Goal: Answer question/provide support: Share knowledge or assist other users

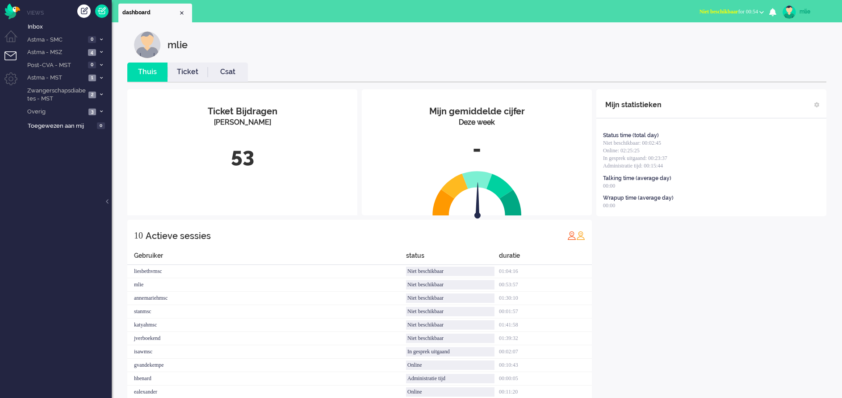
click at [190, 72] on link "Ticket" at bounding box center [187, 72] width 40 height 10
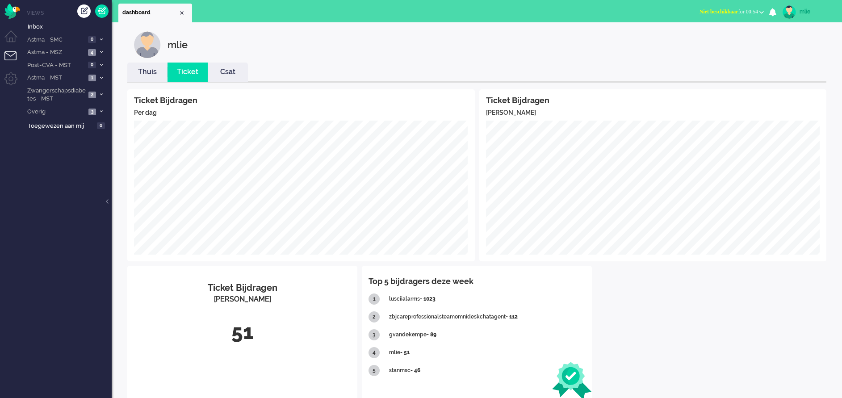
click at [711, 10] on span "Niet beschikbaar" at bounding box center [718, 11] width 39 height 6
click at [701, 41] on label "Online" at bounding box center [726, 40] width 71 height 8
click at [99, 50] on li "Astma - MSZ 4" at bounding box center [66, 52] width 89 height 13
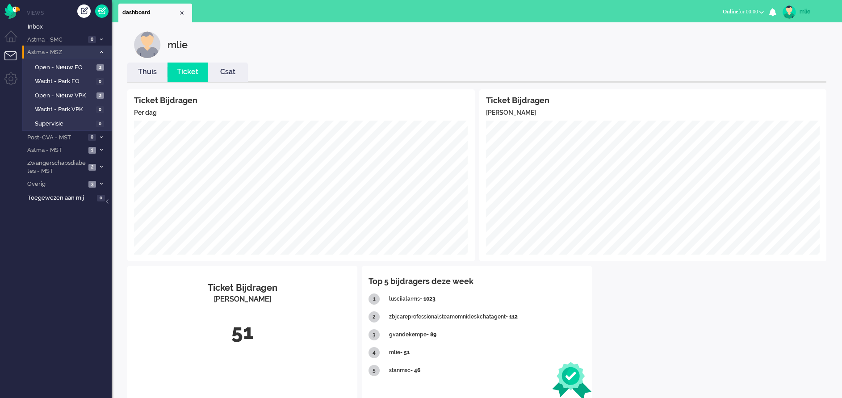
click at [99, 50] on li "Astma - MSZ 4" at bounding box center [66, 52] width 89 height 13
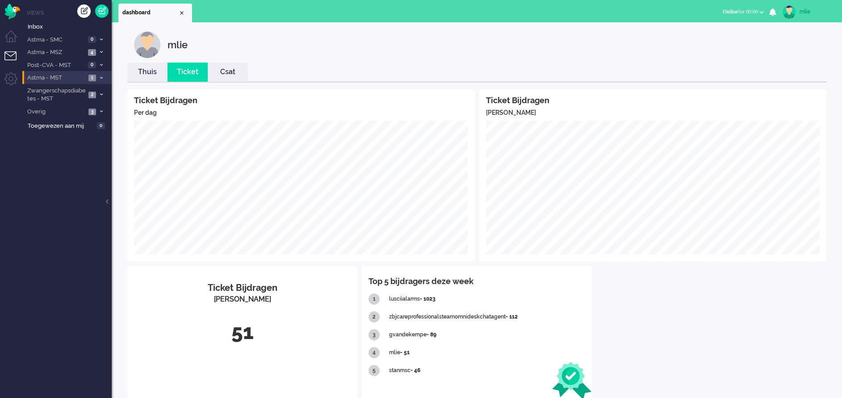
click at [89, 77] on span "1" at bounding box center [92, 78] width 8 height 7
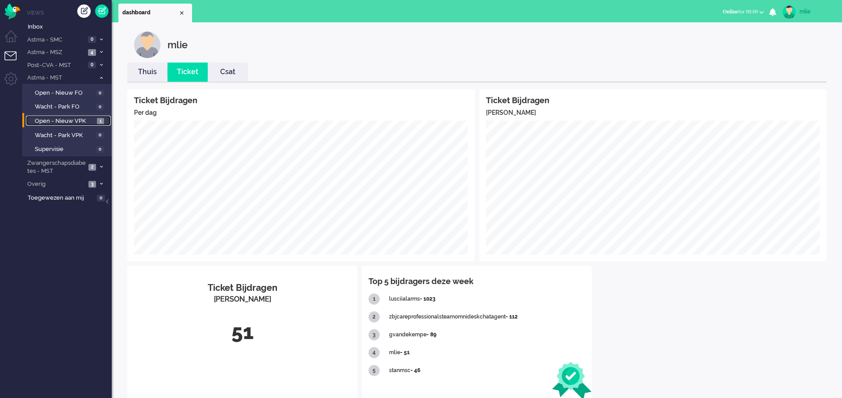
click at [57, 119] on span "Open - Nieuw VPK" at bounding box center [65, 121] width 60 height 8
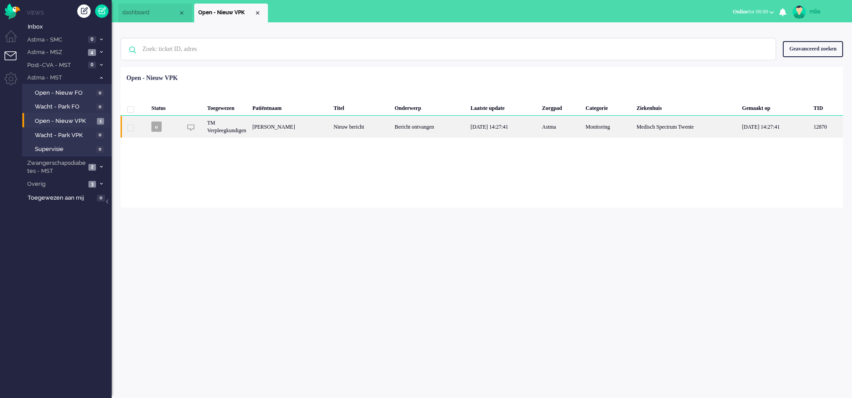
click at [385, 125] on div "Nieuw bericht" at bounding box center [361, 127] width 61 height 22
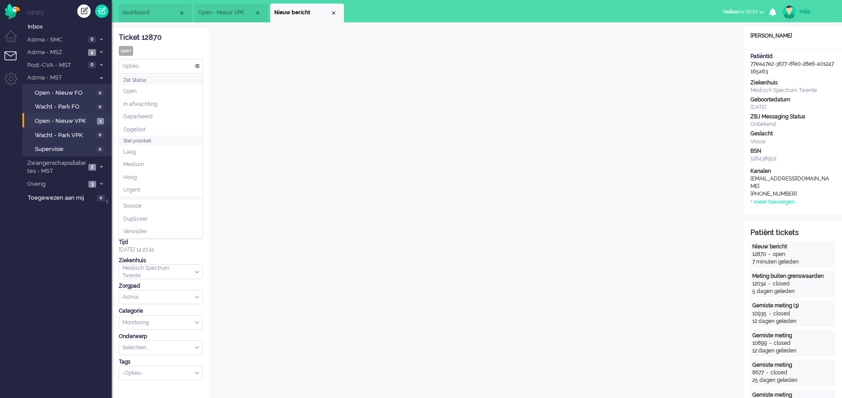
click at [195, 64] on div "Opties..." at bounding box center [160, 66] width 83 height 14
click at [139, 130] on span "Opgelost" at bounding box center [134, 130] width 22 height 8
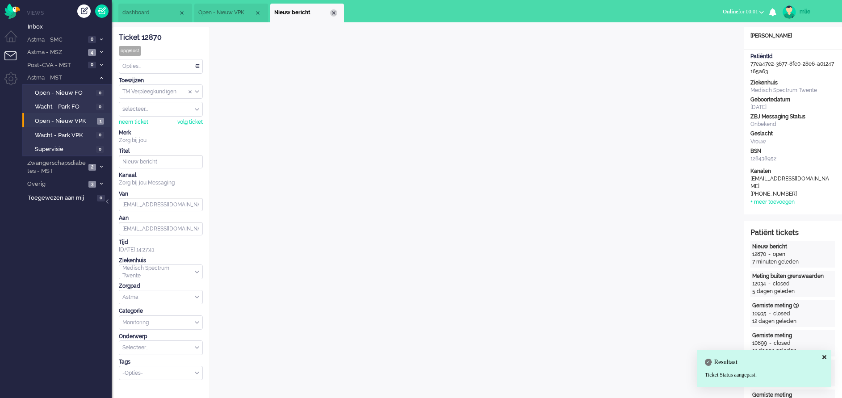
click at [334, 14] on div "Close tab" at bounding box center [333, 12] width 7 height 7
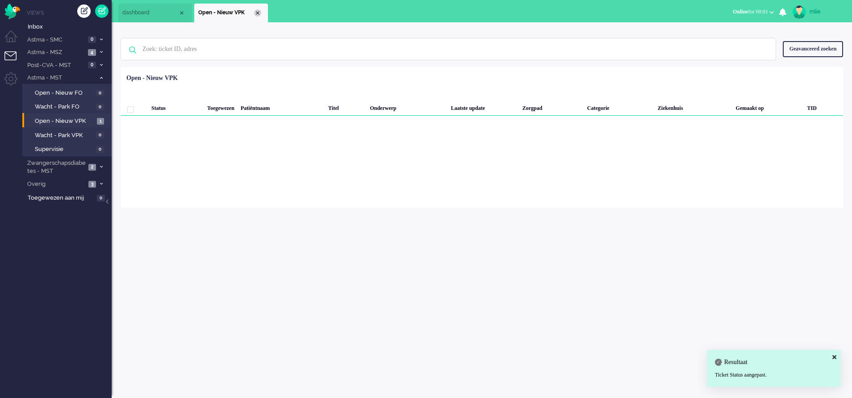
click at [257, 14] on div "Close tab" at bounding box center [257, 12] width 7 height 7
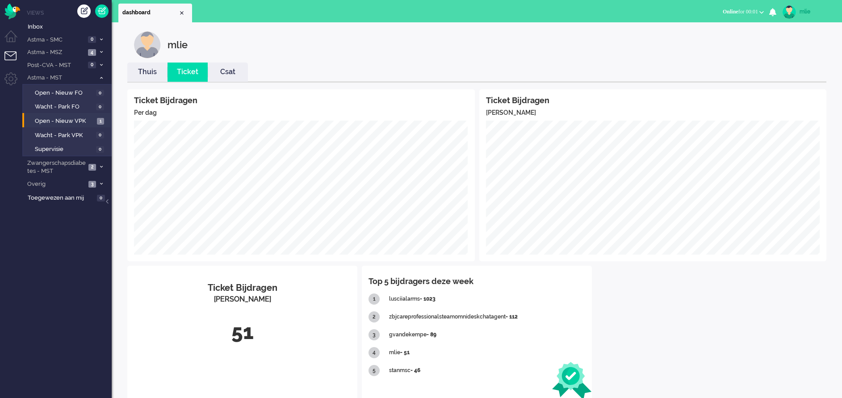
click at [151, 74] on link "Thuis" at bounding box center [147, 72] width 40 height 10
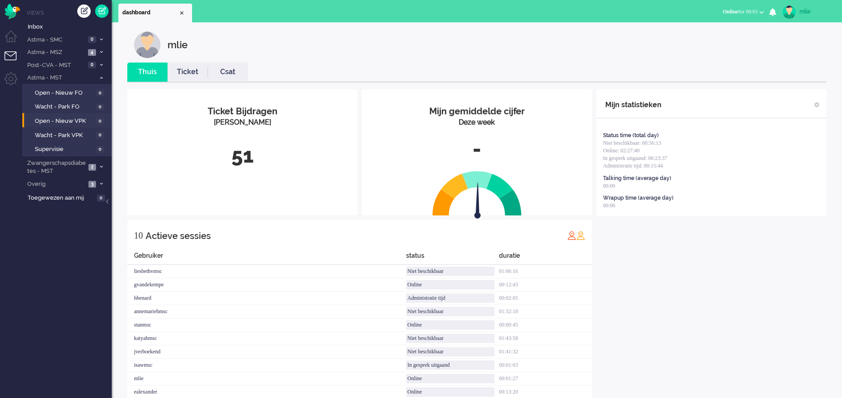
click at [188, 70] on link "Ticket" at bounding box center [187, 72] width 40 height 10
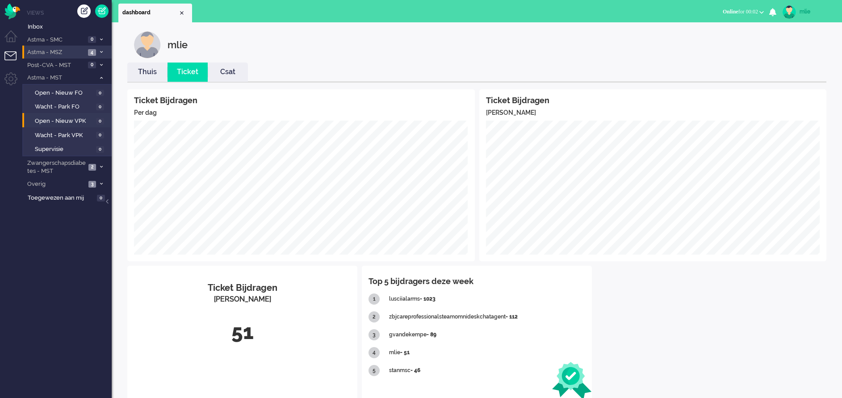
click at [57, 52] on span "Astma - MSZ" at bounding box center [55, 52] width 59 height 8
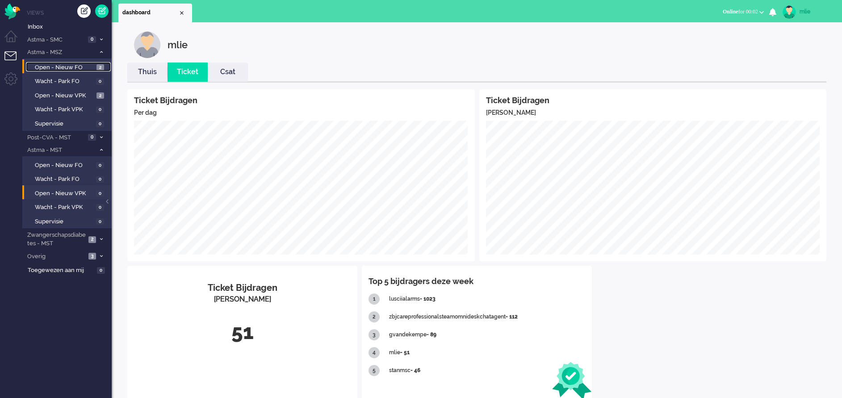
click at [67, 68] on span "Open - Nieuw FO" at bounding box center [64, 67] width 59 height 8
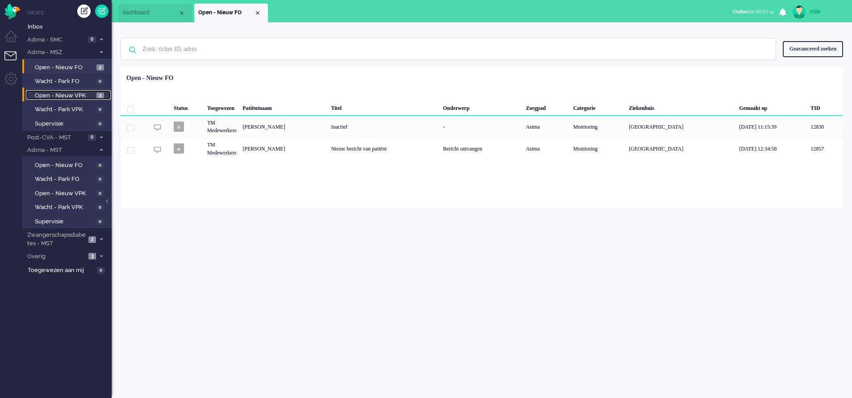
click at [83, 93] on span "Open - Nieuw VPK" at bounding box center [64, 96] width 59 height 8
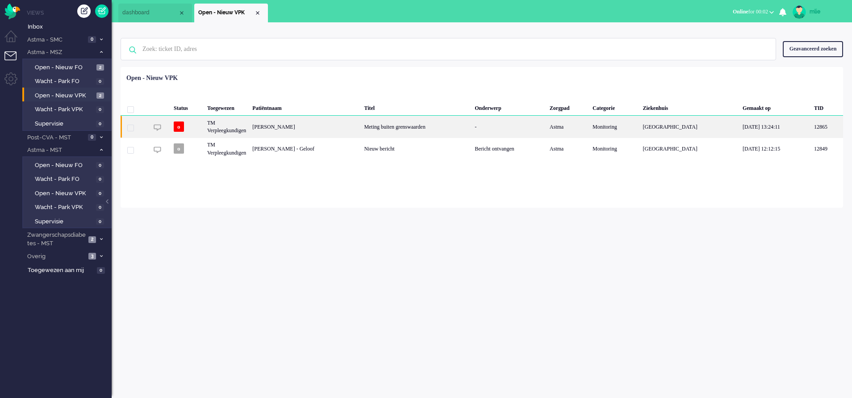
click at [440, 129] on div "Meting buiten grenswaarden" at bounding box center [416, 127] width 111 height 22
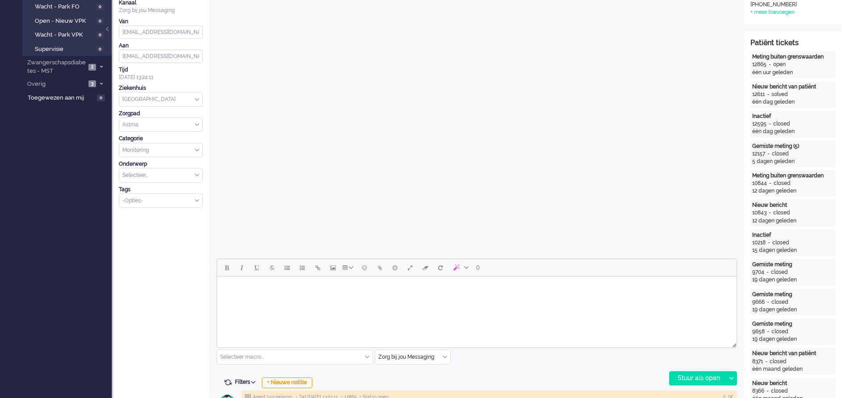
scroll to position [201, 0]
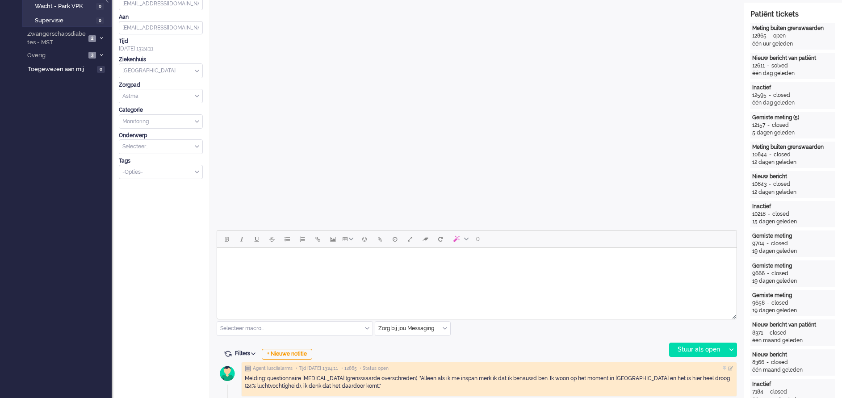
click at [365, 326] on div "Selecteer macro..." at bounding box center [294, 329] width 155 height 14
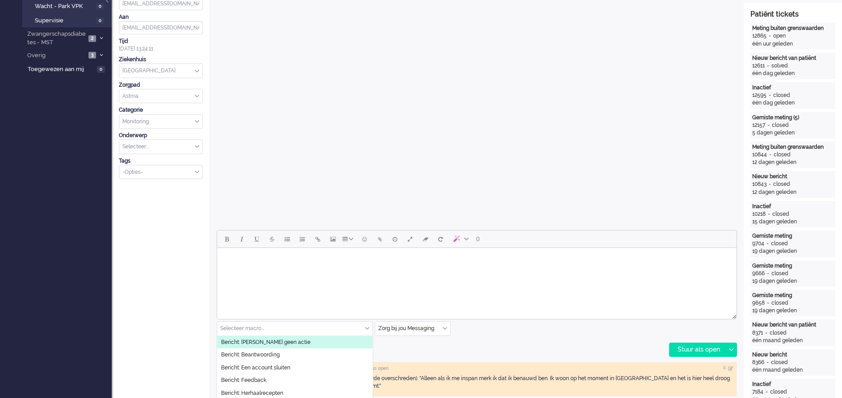
click at [285, 340] on span "Bericht: [PERSON_NAME] geen actie" at bounding box center [265, 343] width 89 height 8
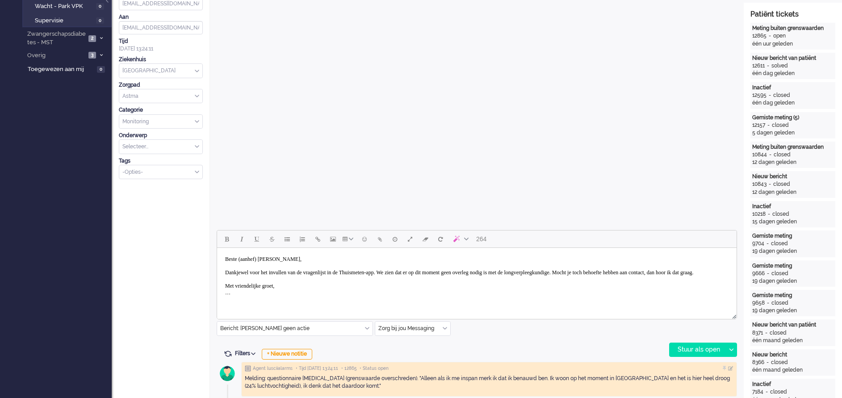
click at [265, 258] on body "Beste (aanhef) [PERSON_NAME], Dankjewel voor het invullen van de vragenlijst in…" at bounding box center [477, 275] width 512 height 49
click at [278, 259] on body "Beste mw [PERSON_NAME], Dankjewel voor het invullen van de vragenlijst in de Th…" at bounding box center [477, 275] width 512 height 49
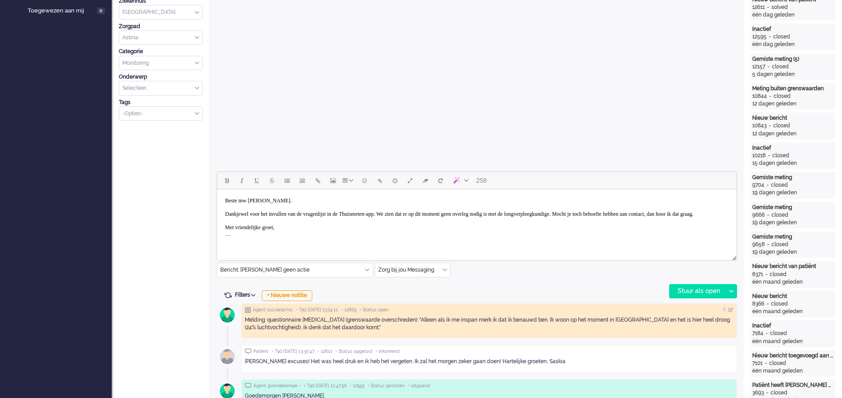
scroll to position [268, 0]
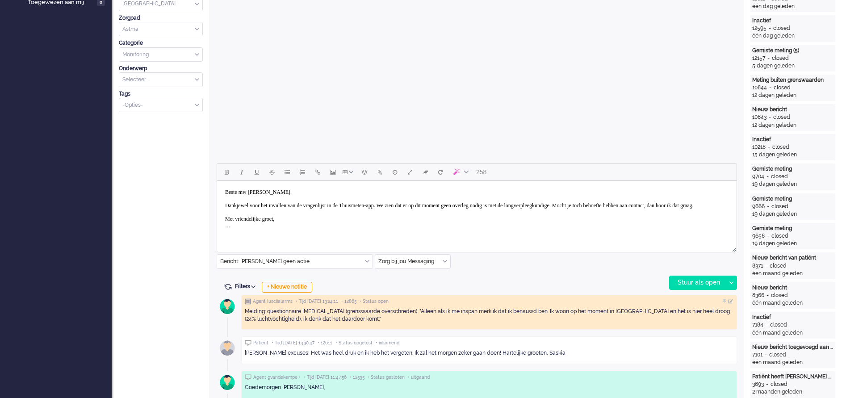
click at [417, 205] on body "Beste mw [PERSON_NAME]. Dankjewel voor het invullen van de vragenlijst in de Th…" at bounding box center [477, 208] width 512 height 49
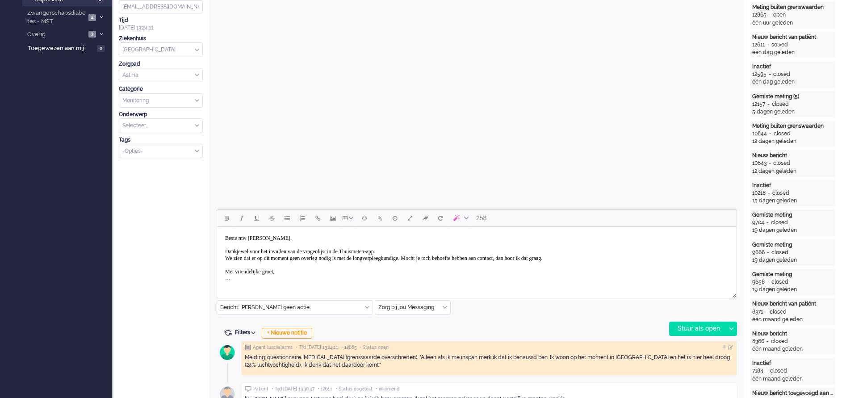
scroll to position [134, 0]
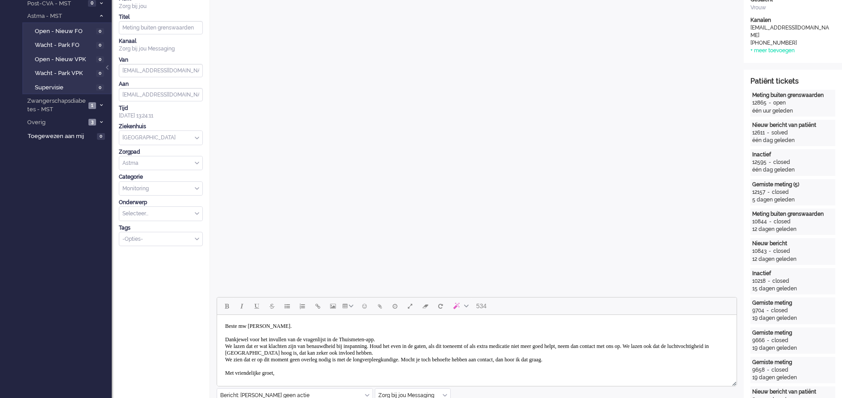
click at [248, 359] on body "Beste mw [PERSON_NAME]. Dankjewel voor het invullen van de vragenlijst in de Th…" at bounding box center [477, 352] width 512 height 69
click at [452, 359] on body "Beste mw [PERSON_NAME]. Dankjewel voor het invullen van de vragenlijst in de Th…" at bounding box center [477, 352] width 512 height 69
click at [532, 361] on body "Beste mw [PERSON_NAME]. Dankjewel voor het invullen van de vragenlijst in de Th…" at bounding box center [477, 352] width 512 height 69
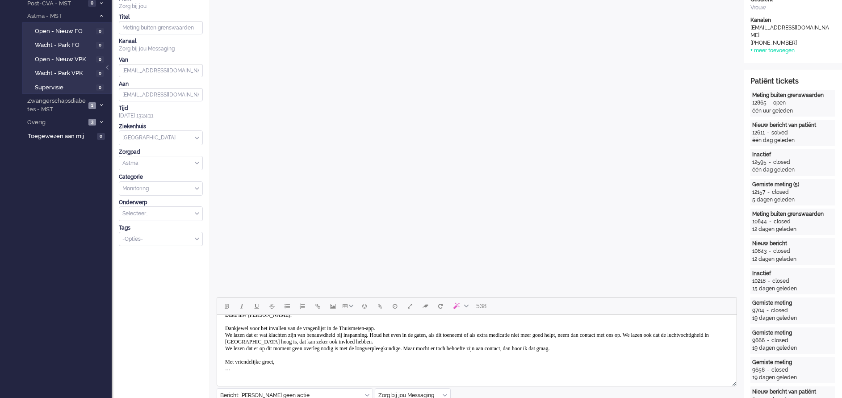
scroll to position [13, 0]
click at [247, 370] on body "Beste mw [PERSON_NAME]. Dankjewel voor het invullen van de vragenlijst in de Th…" at bounding box center [477, 339] width 512 height 69
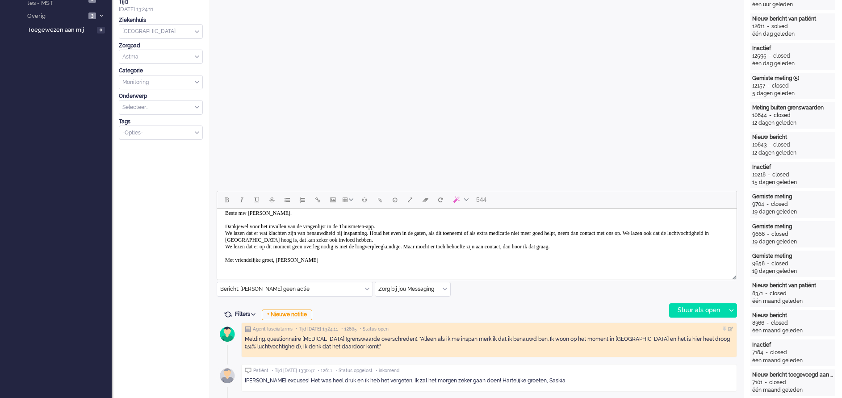
scroll to position [268, 0]
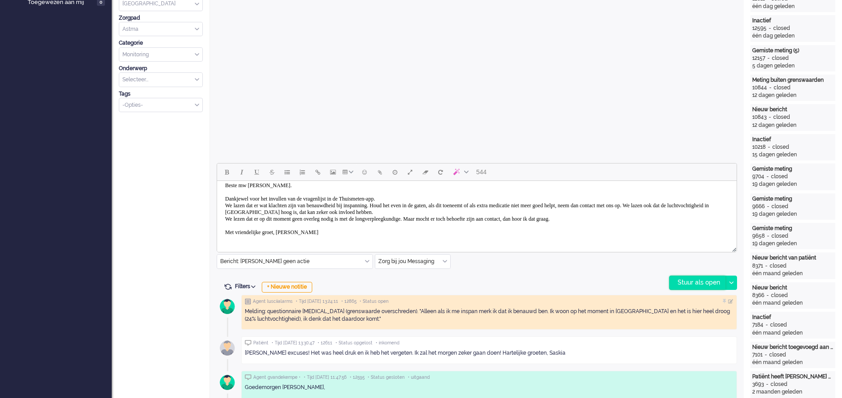
click at [702, 281] on div "Stuur als open" at bounding box center [698, 282] width 56 height 13
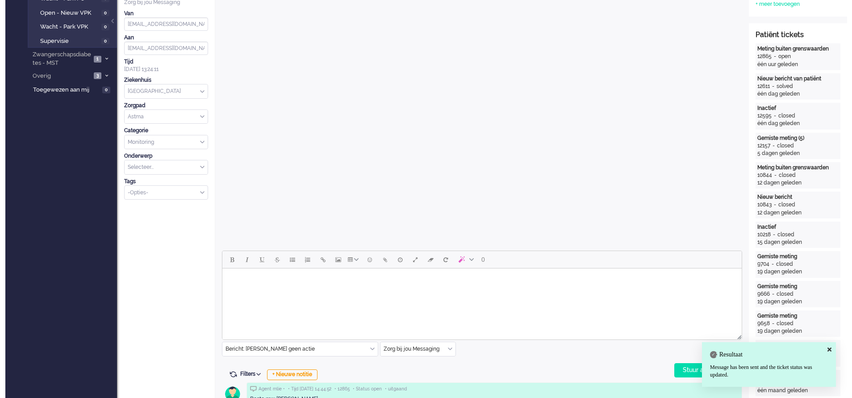
scroll to position [0, 0]
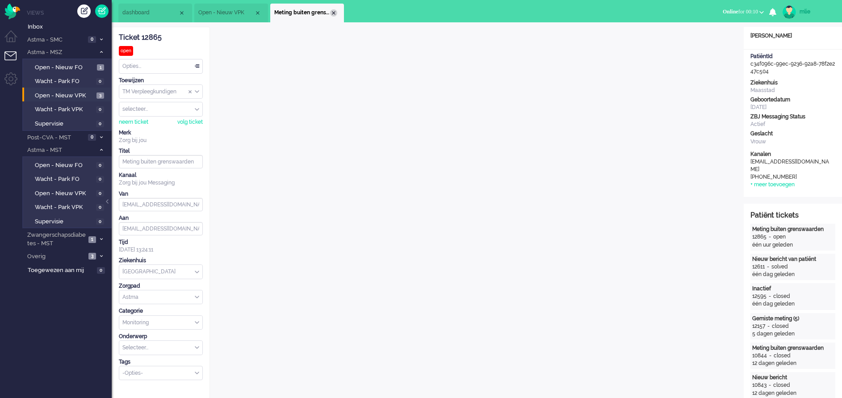
click at [332, 13] on div "Close tab" at bounding box center [333, 12] width 7 height 7
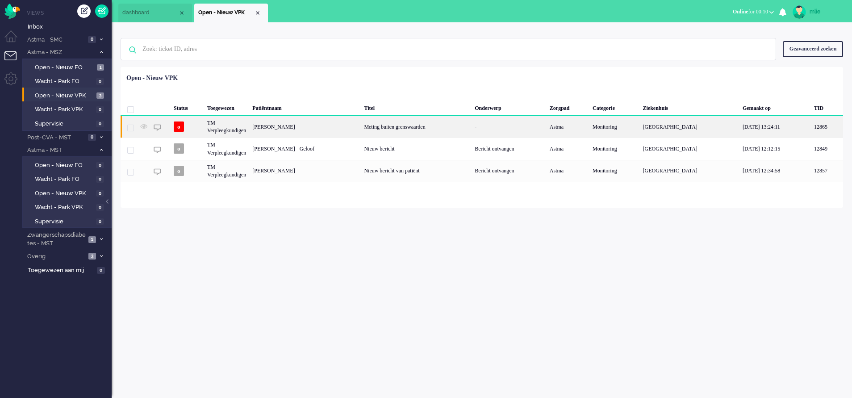
click at [402, 126] on div "Meting buiten grenswaarden" at bounding box center [416, 127] width 111 height 22
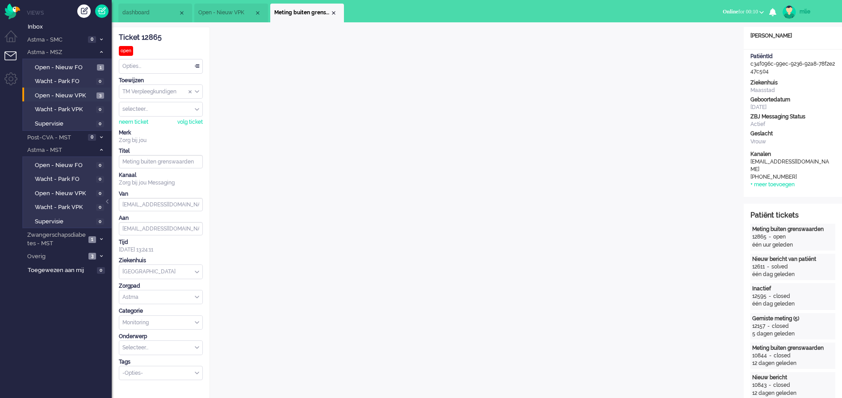
click at [197, 64] on div "Opties..." at bounding box center [160, 66] width 83 height 14
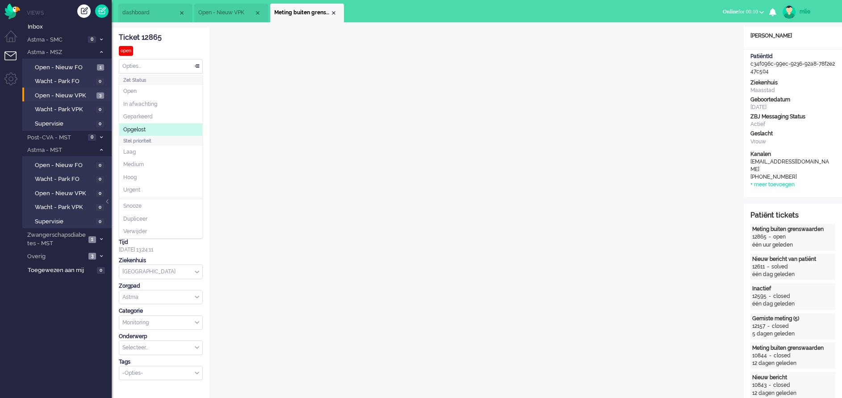
click at [139, 128] on span "Opgelost" at bounding box center [134, 130] width 22 height 8
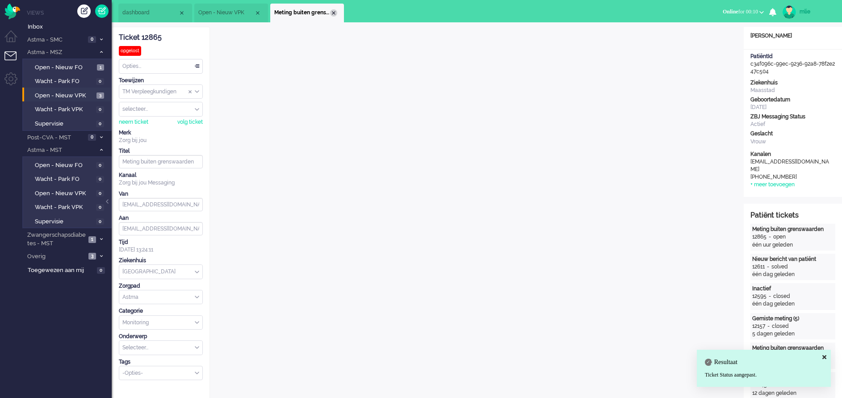
click at [333, 11] on div "Close tab" at bounding box center [333, 12] width 7 height 7
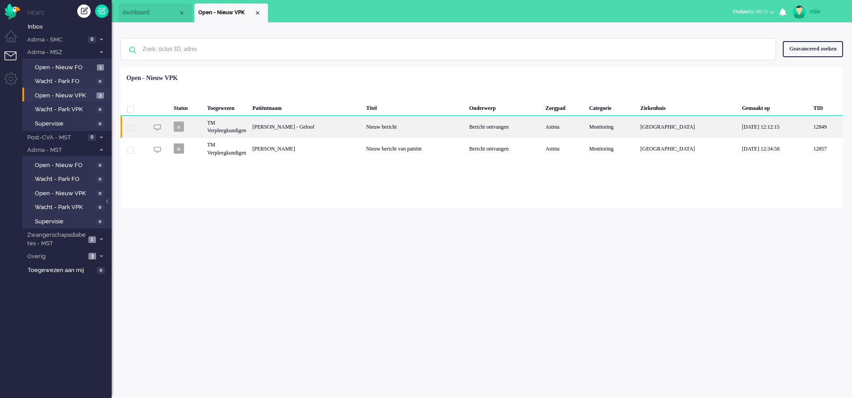
click at [403, 126] on div "Nieuw bericht" at bounding box center [414, 127] width 103 height 22
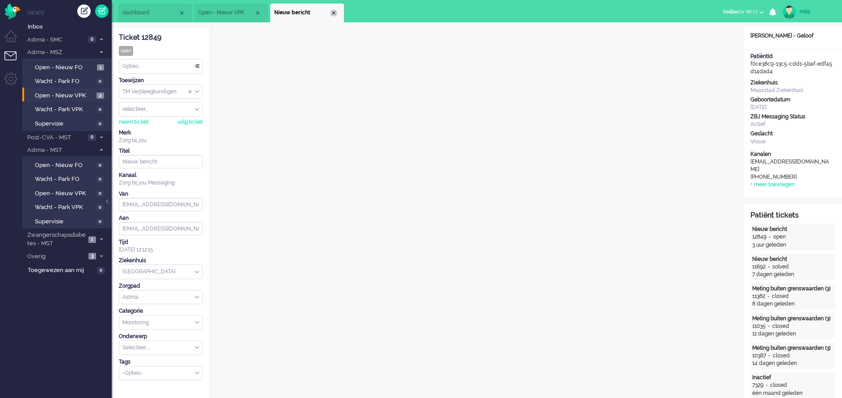
click at [335, 13] on div "Close tab" at bounding box center [333, 12] width 7 height 7
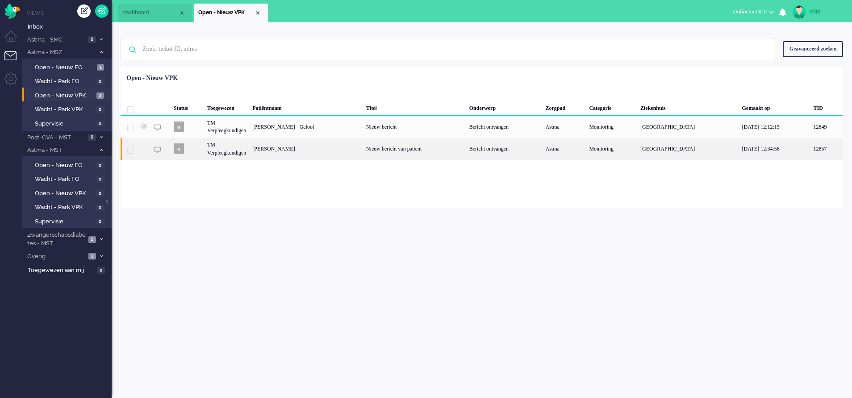
click at [397, 145] on div "Nieuw bericht van patiënt" at bounding box center [414, 149] width 103 height 22
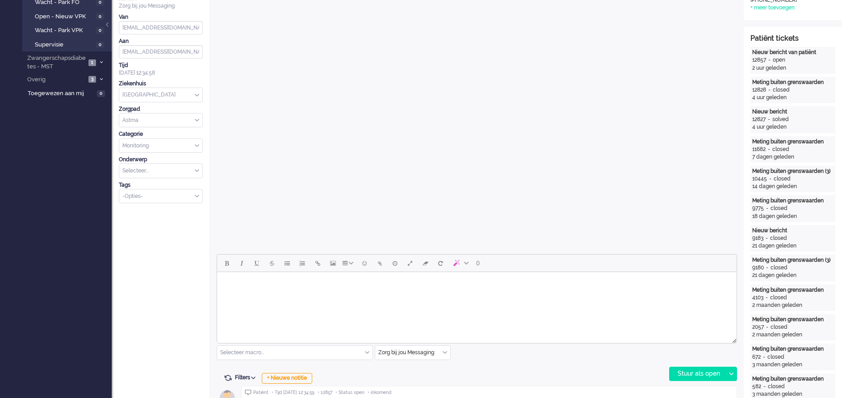
scroll to position [268, 0]
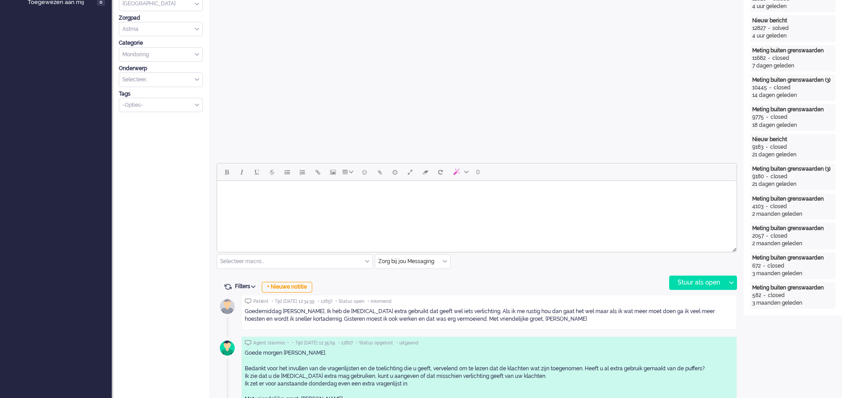
click at [327, 204] on html at bounding box center [476, 192] width 519 height 23
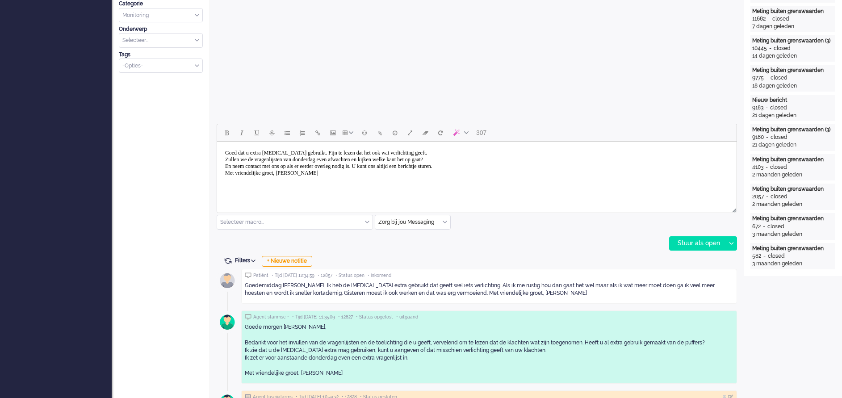
scroll to position [335, 0]
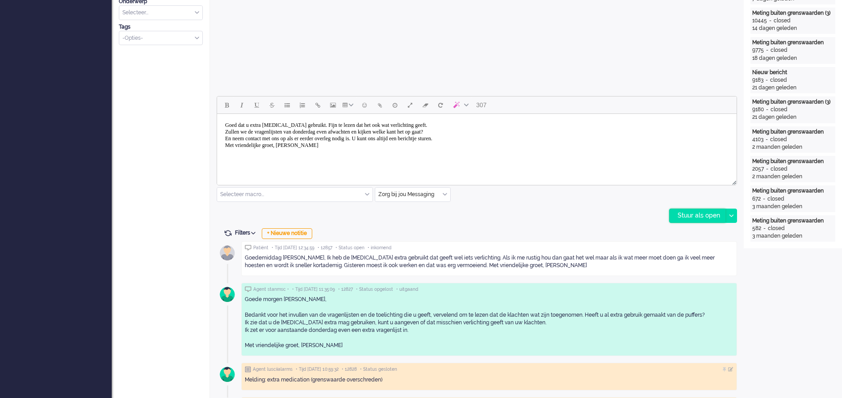
click at [708, 220] on div "Stuur als open" at bounding box center [698, 215] width 56 height 13
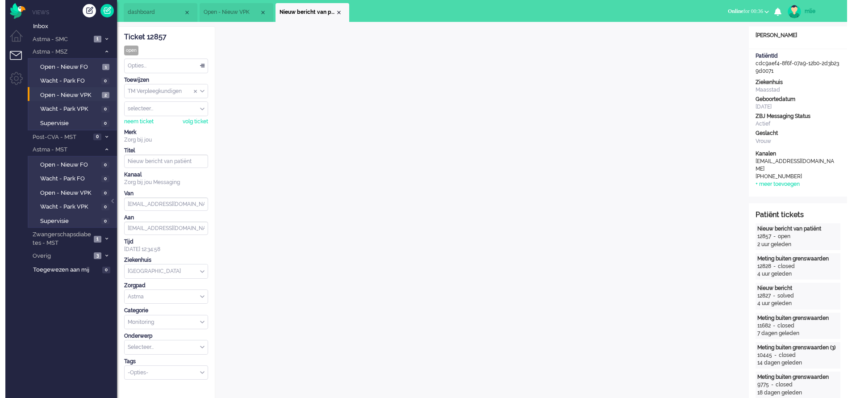
scroll to position [0, 0]
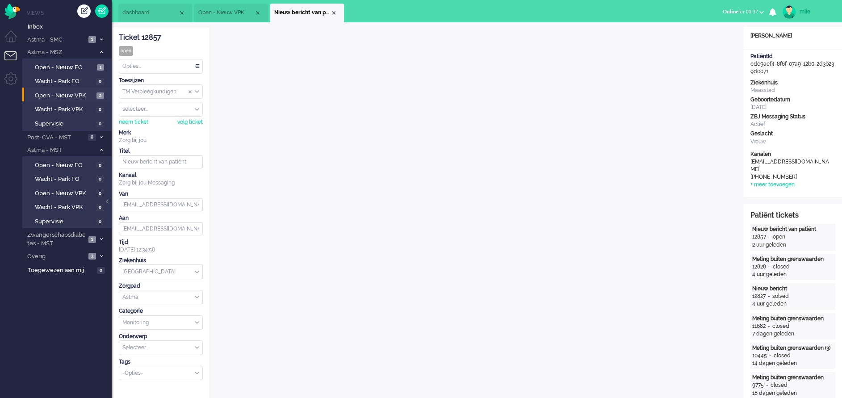
click at [196, 63] on div "Opties..." at bounding box center [160, 66] width 83 height 14
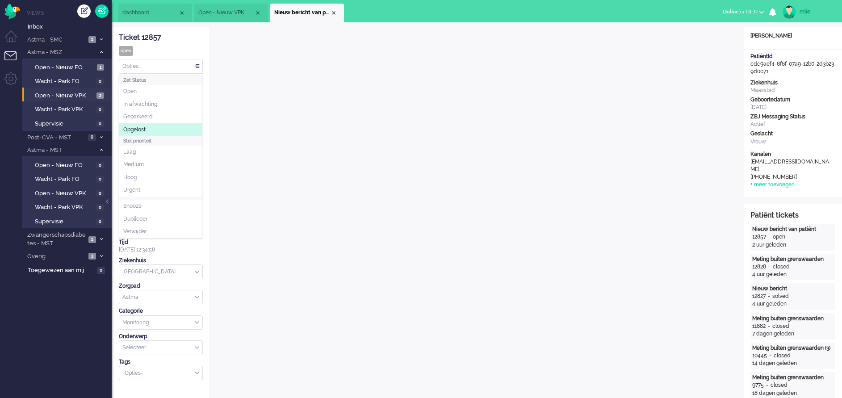
click at [150, 130] on li "Opgelost" at bounding box center [160, 129] width 83 height 13
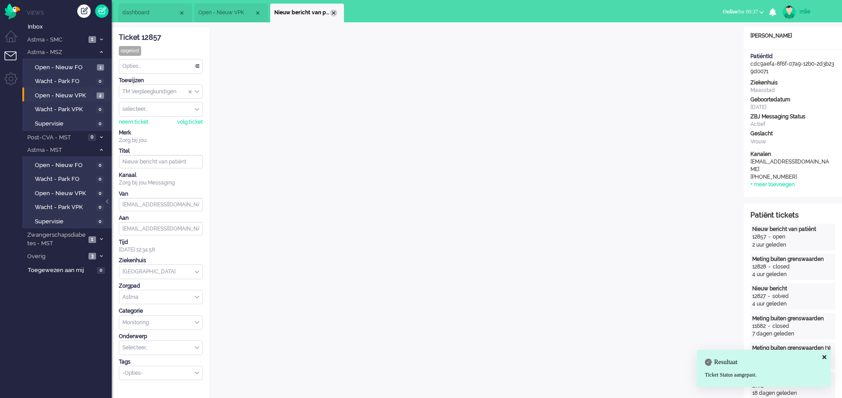
click at [333, 10] on div "Close tab" at bounding box center [333, 12] width 7 height 7
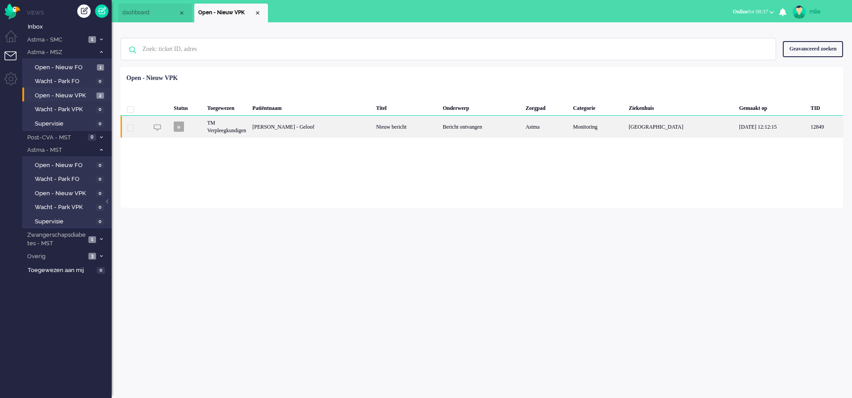
click at [452, 128] on div "Bericht ontvangen" at bounding box center [481, 127] width 83 height 22
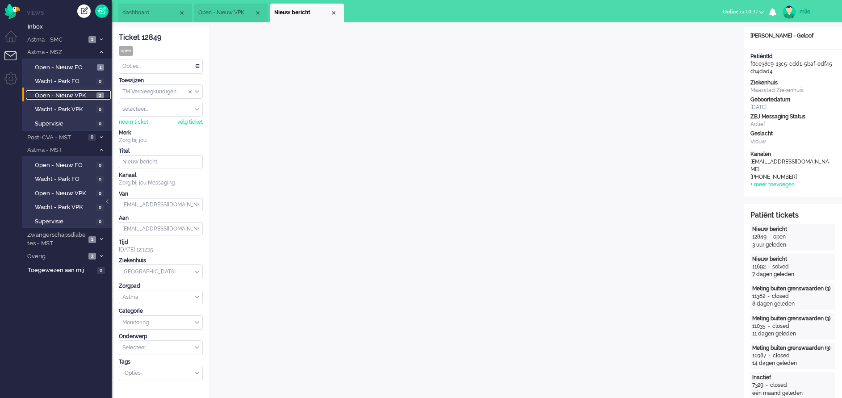
click at [62, 92] on span "Open - Nieuw VPK" at bounding box center [64, 96] width 59 height 8
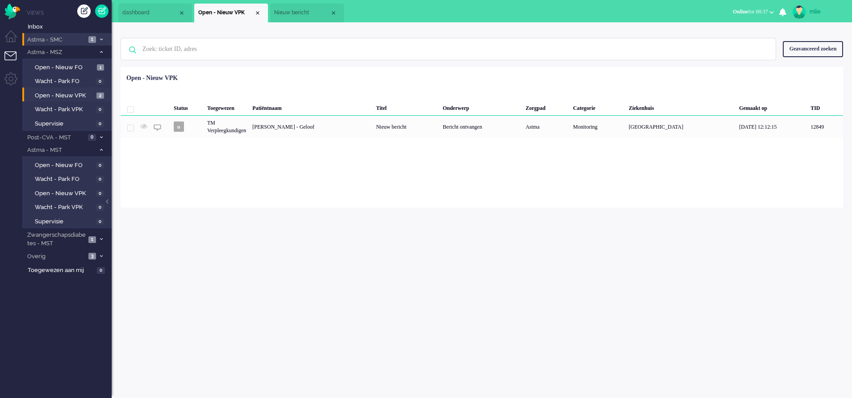
click at [98, 36] on li "Astma - SMC 1" at bounding box center [66, 39] width 89 height 13
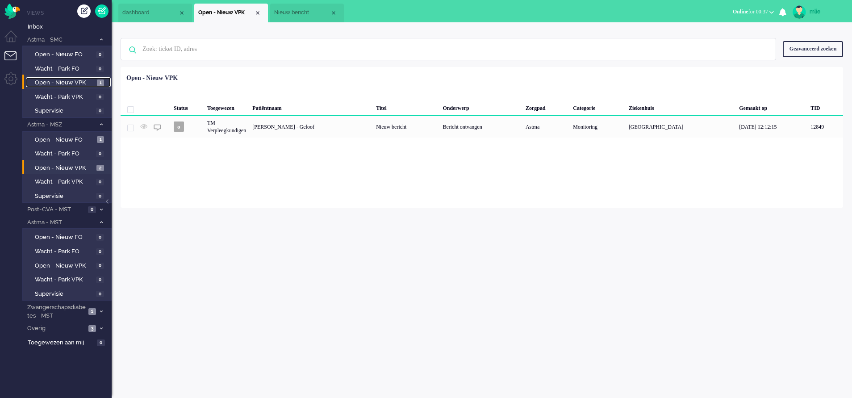
click at [55, 80] on span "Open - Nieuw VPK" at bounding box center [65, 83] width 60 height 8
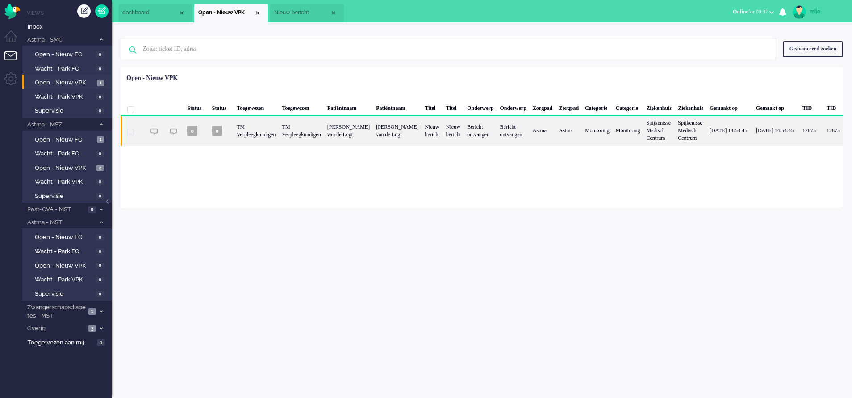
click at [464, 133] on div "Nieuw bericht" at bounding box center [453, 130] width 21 height 29
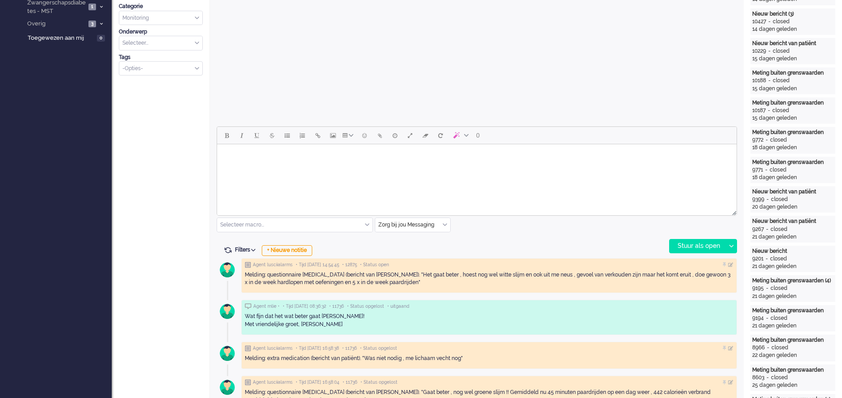
scroll to position [335, 0]
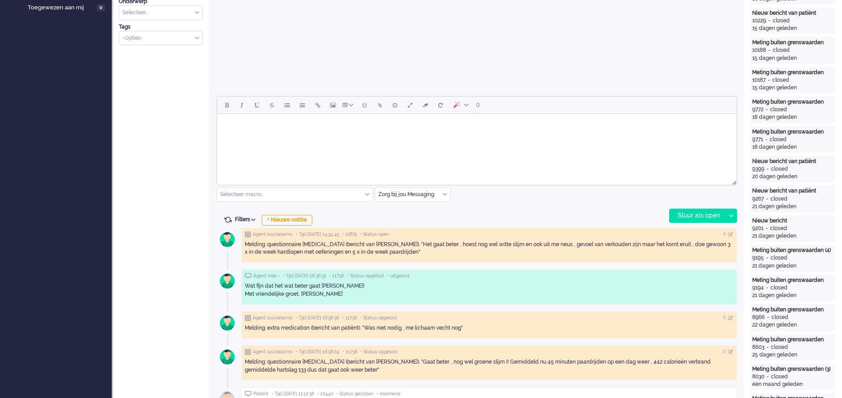
click at [255, 137] on html at bounding box center [476, 125] width 519 height 23
click at [703, 213] on div "Stuur als open" at bounding box center [698, 215] width 56 height 13
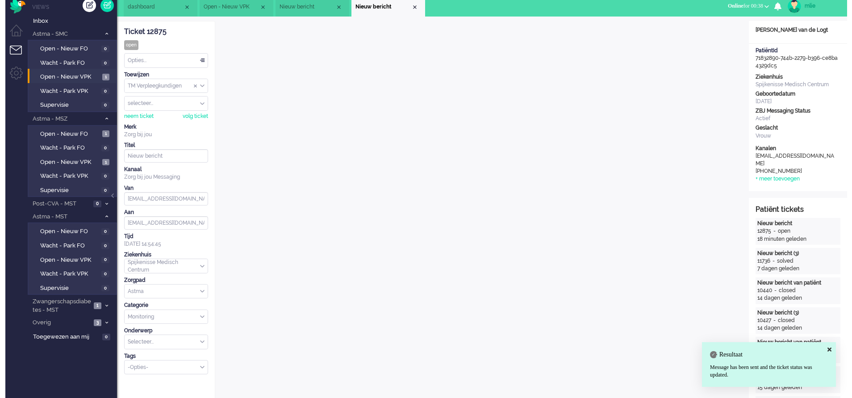
scroll to position [0, 0]
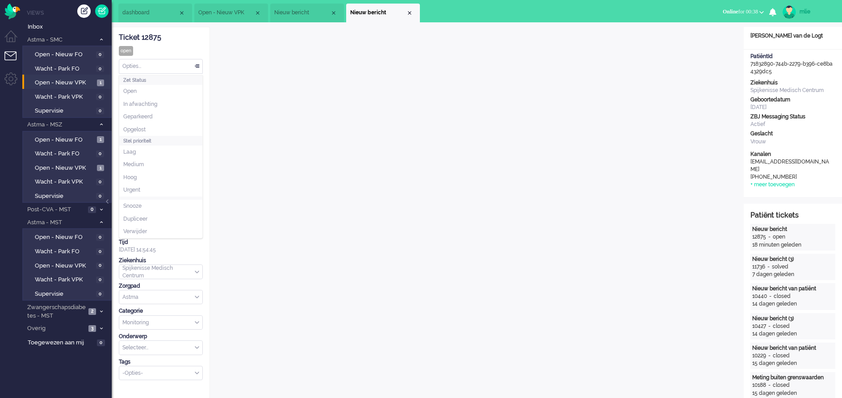
click at [196, 63] on div "Opties..." at bounding box center [160, 66] width 83 height 14
click at [149, 127] on li "Opgelost" at bounding box center [160, 129] width 83 height 13
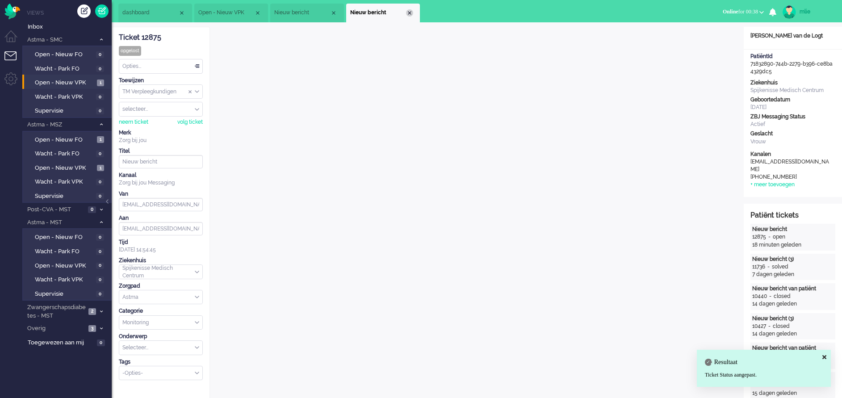
click at [411, 13] on div "Close tab" at bounding box center [409, 12] width 7 height 7
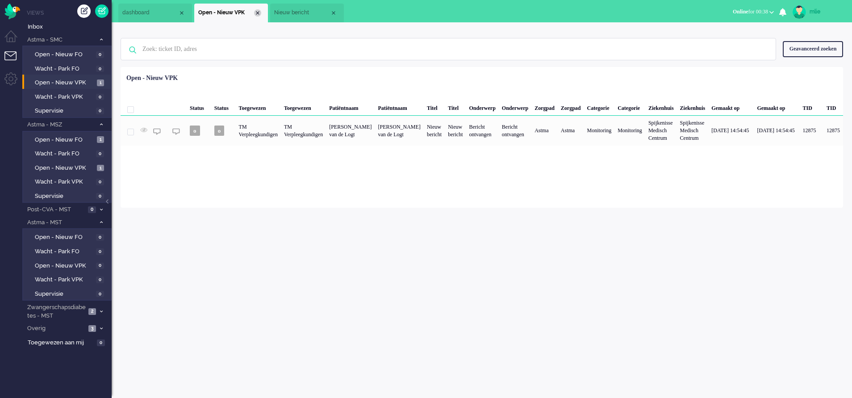
click at [257, 10] on div "Close tab" at bounding box center [257, 12] width 7 height 7
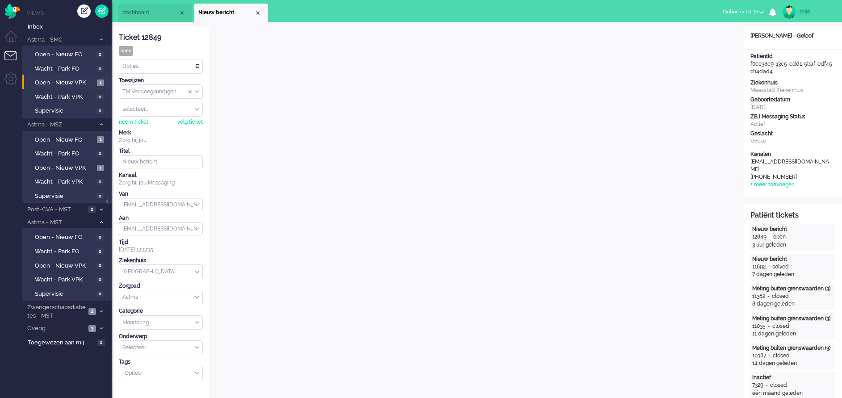
click at [256, 8] on li "Nieuw bericht" at bounding box center [231, 13] width 74 height 19
click at [100, 36] on li "Astma - SMC 1" at bounding box center [66, 39] width 89 height 13
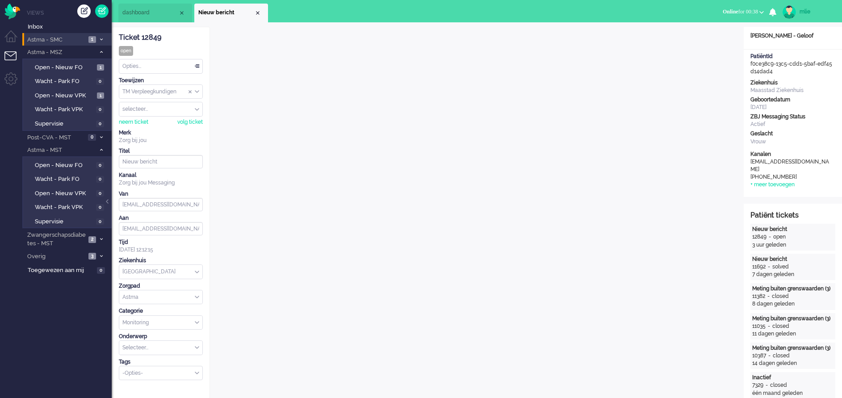
click at [100, 36] on li "Astma - SMC 1" at bounding box center [66, 39] width 89 height 13
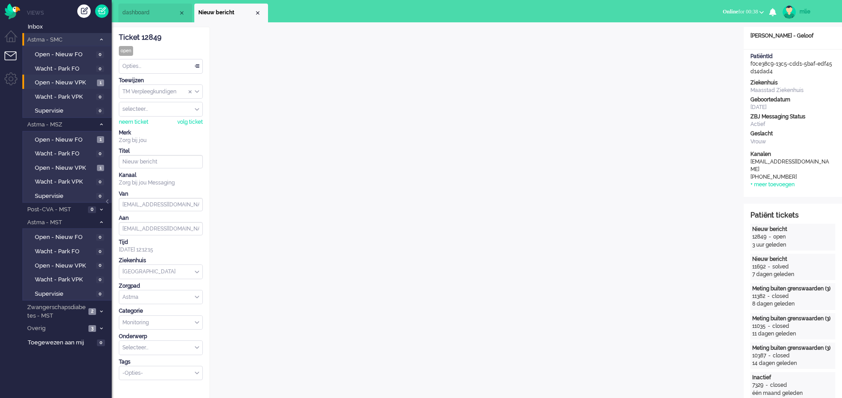
click at [100, 36] on li "Astma - SMC 1" at bounding box center [66, 39] width 89 height 13
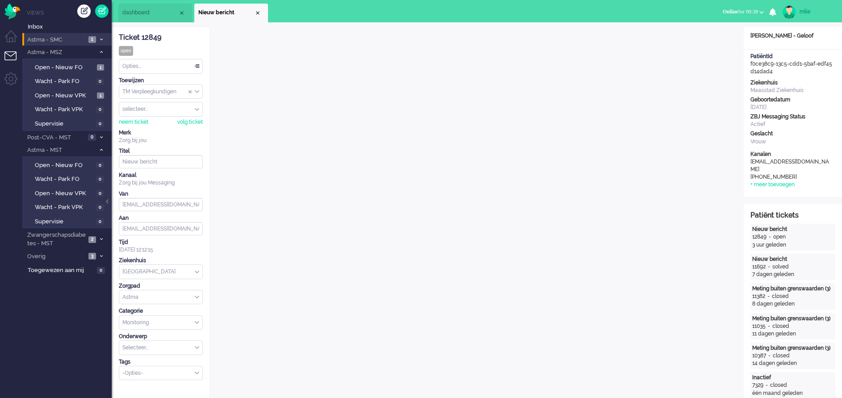
click at [100, 36] on li "Astma - SMC 1" at bounding box center [66, 39] width 89 height 13
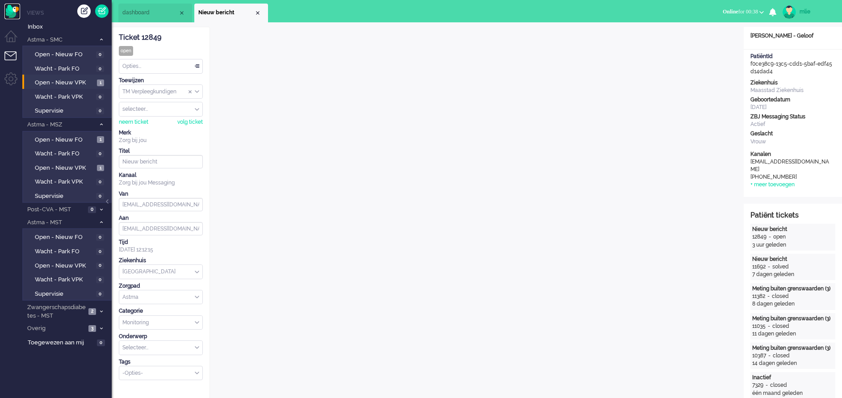
click at [12, 8] on img "Omnidesk" at bounding box center [12, 12] width 16 height 16
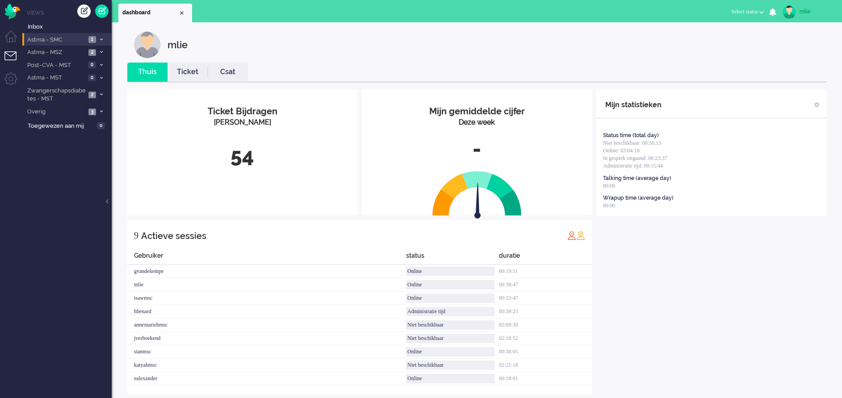
click at [102, 40] on icon at bounding box center [101, 39] width 3 height 3
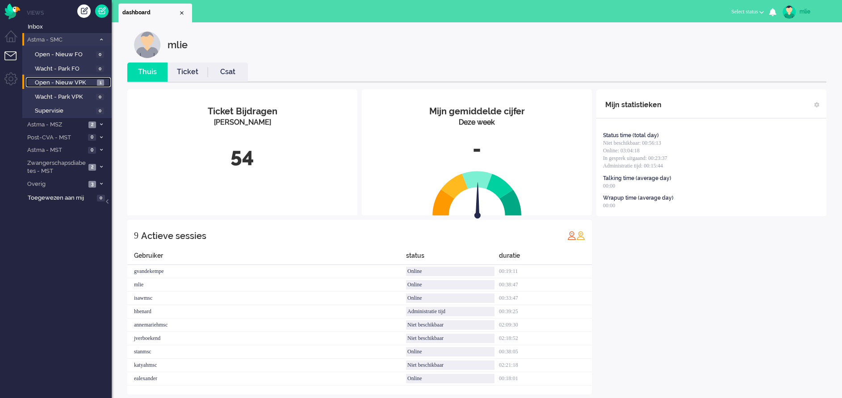
click at [72, 81] on span "Open - Nieuw VPK" at bounding box center [65, 83] width 60 height 8
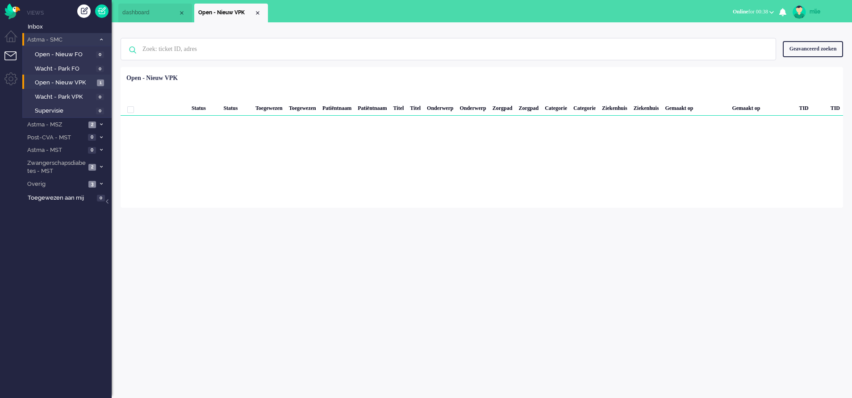
click at [102, 37] on li "Astma - SMC 1" at bounding box center [66, 39] width 89 height 13
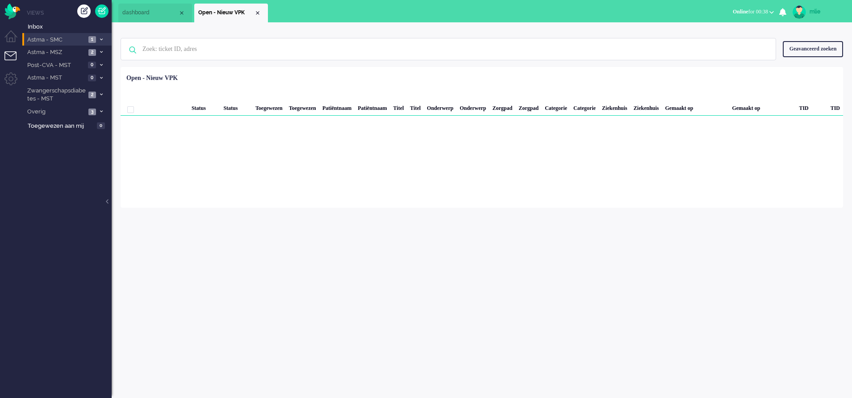
click at [102, 37] on li "Astma - SMC 1" at bounding box center [66, 39] width 89 height 13
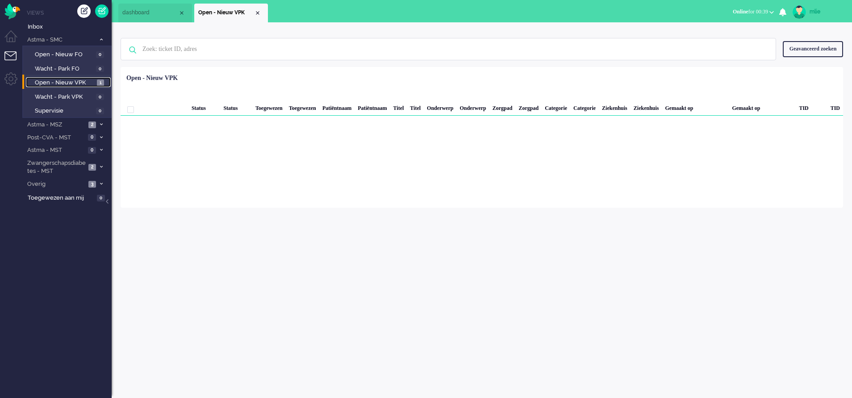
click at [85, 78] on link "Open - Nieuw VPK 1" at bounding box center [68, 82] width 85 height 10
click at [52, 82] on span "Open - Nieuw VPK" at bounding box center [65, 83] width 60 height 8
click at [84, 81] on span "Open - Nieuw VPK" at bounding box center [65, 83] width 60 height 8
click at [101, 35] on li "Astma - SMC 1" at bounding box center [66, 39] width 89 height 13
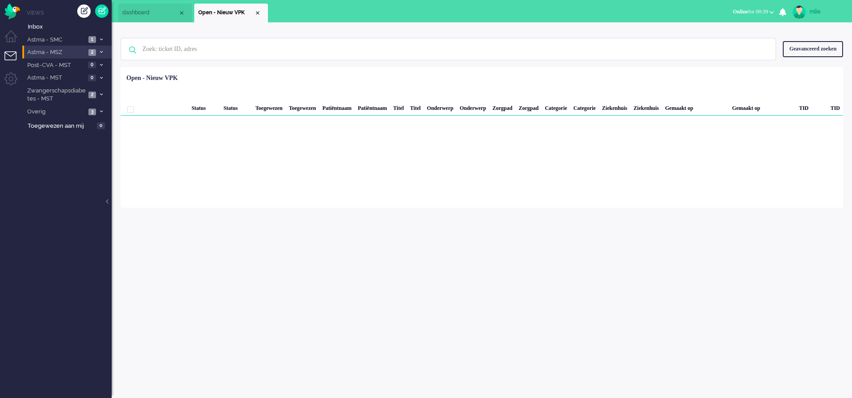
click at [102, 53] on icon at bounding box center [101, 51] width 3 height 3
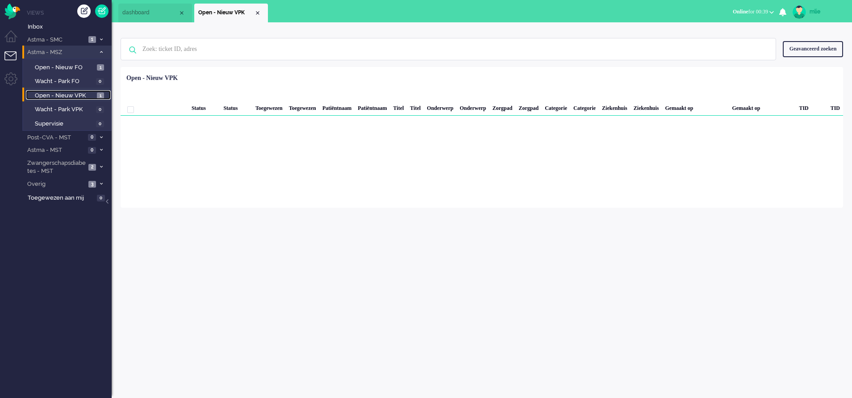
click at [55, 92] on span "Open - Nieuw VPK" at bounding box center [65, 96] width 60 height 8
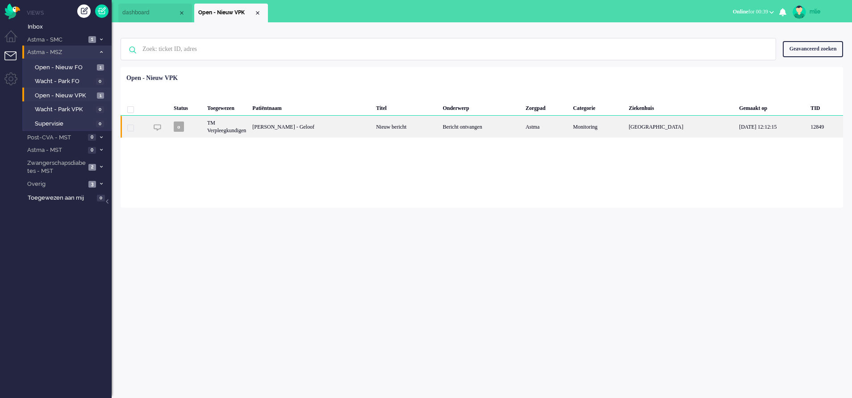
click at [460, 127] on div "Bericht ontvangen" at bounding box center [481, 127] width 83 height 22
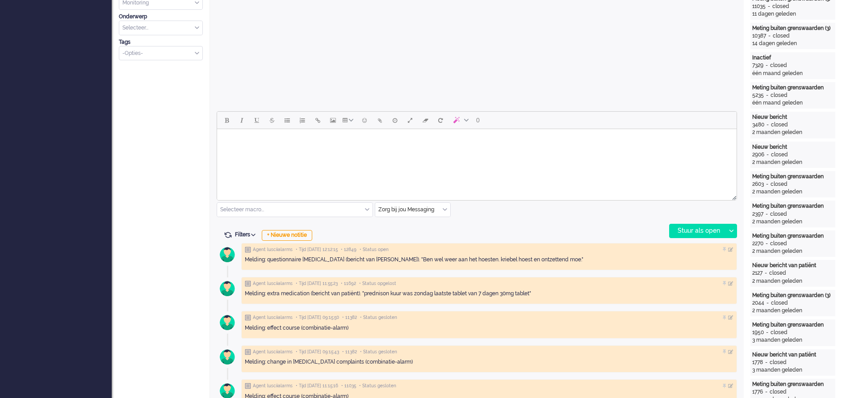
scroll to position [335, 0]
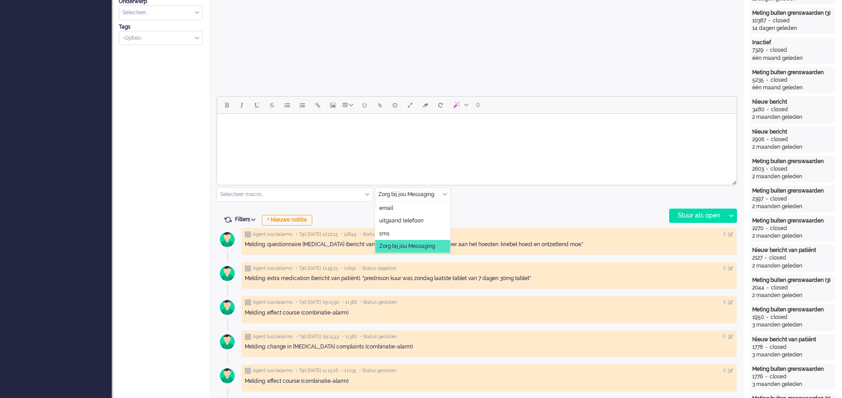
click at [443, 195] on div "Zorg bij jou Messaging" at bounding box center [412, 195] width 75 height 14
click at [423, 218] on span "uitgaand telefoon" at bounding box center [401, 221] width 44 height 8
click at [705, 216] on div "Stuur als open" at bounding box center [698, 215] width 56 height 13
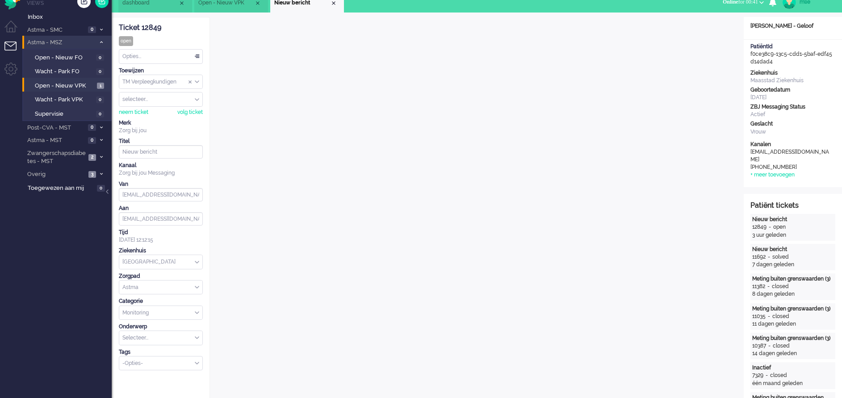
scroll to position [0, 0]
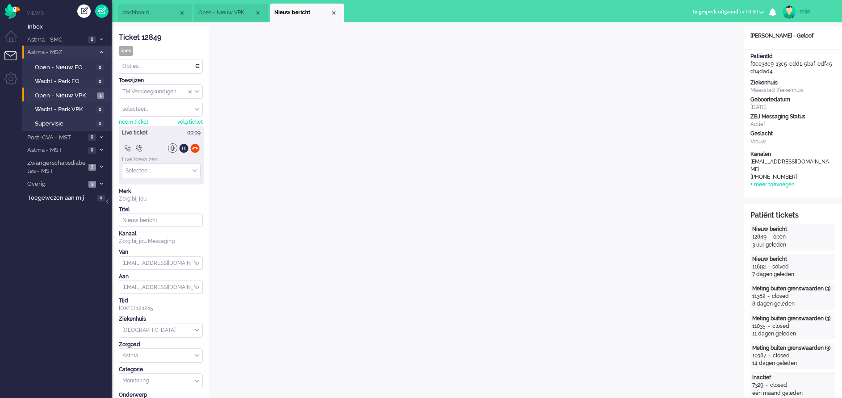
click at [147, 13] on span "dashboard" at bounding box center [150, 13] width 56 height 8
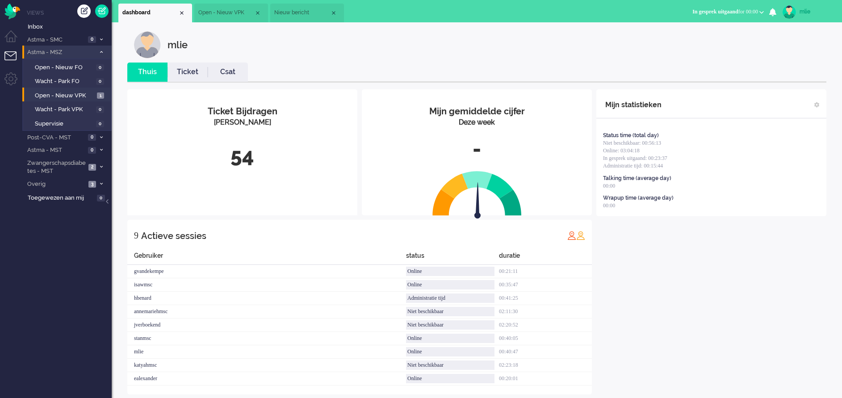
click at [186, 72] on link "Ticket" at bounding box center [187, 72] width 40 height 10
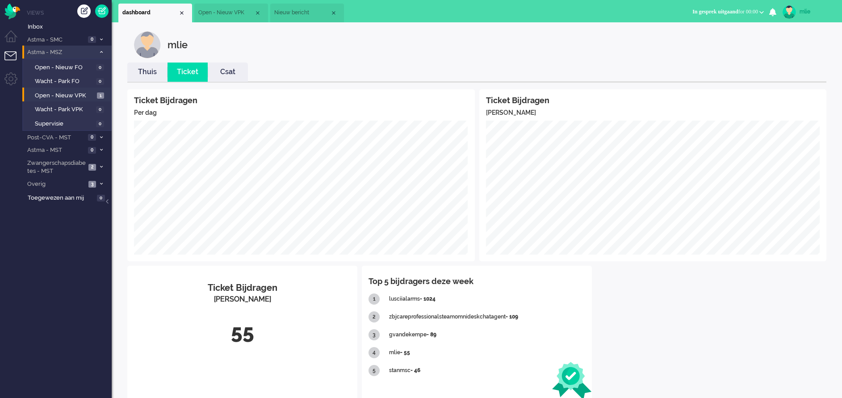
click at [227, 17] on span "Open - Nieuw VPK" at bounding box center [226, 13] width 56 height 8
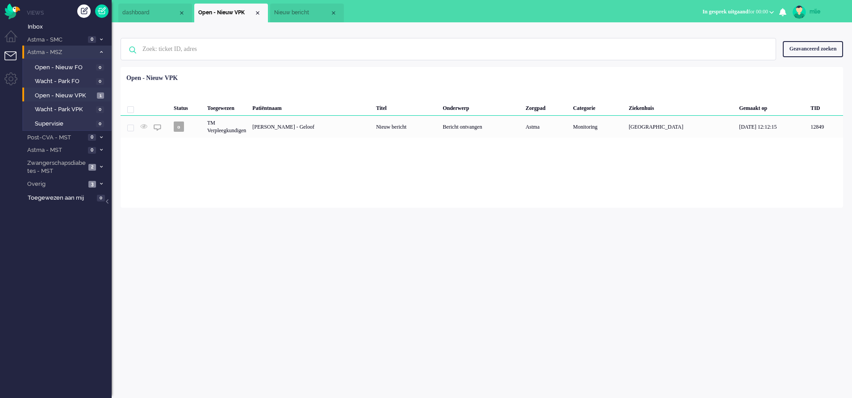
click at [297, 14] on span "Nieuw bericht" at bounding box center [302, 13] width 56 height 8
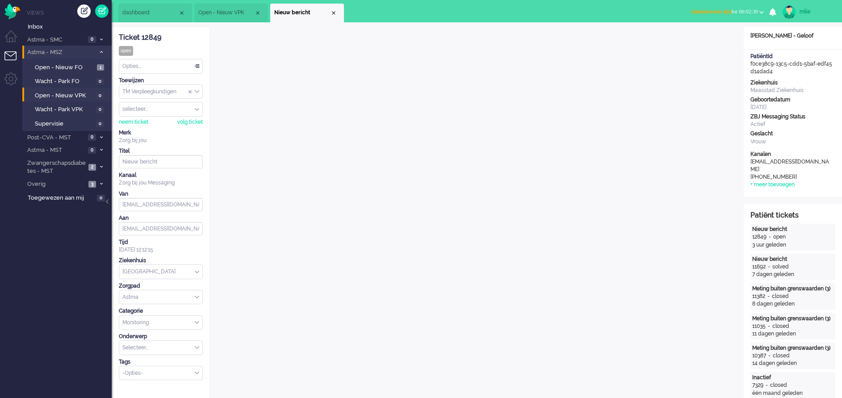
click at [196, 65] on div "Opties..." at bounding box center [160, 66] width 83 height 14
click at [144, 126] on span "Opgelost" at bounding box center [134, 130] width 22 height 8
click at [705, 6] on button "Administratie tijd for 00:02:37" at bounding box center [727, 11] width 84 height 13
click at [698, 37] on label "Online" at bounding box center [726, 40] width 71 height 8
click at [334, 12] on div "Close tab" at bounding box center [333, 12] width 7 height 7
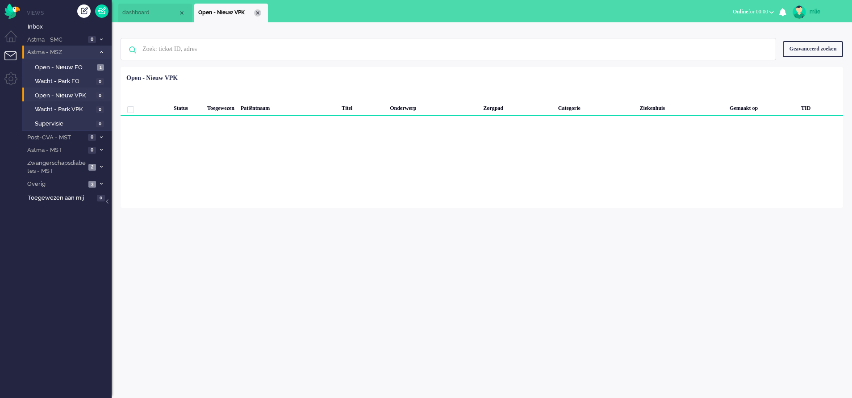
click at [260, 14] on div "Close tab" at bounding box center [257, 12] width 7 height 7
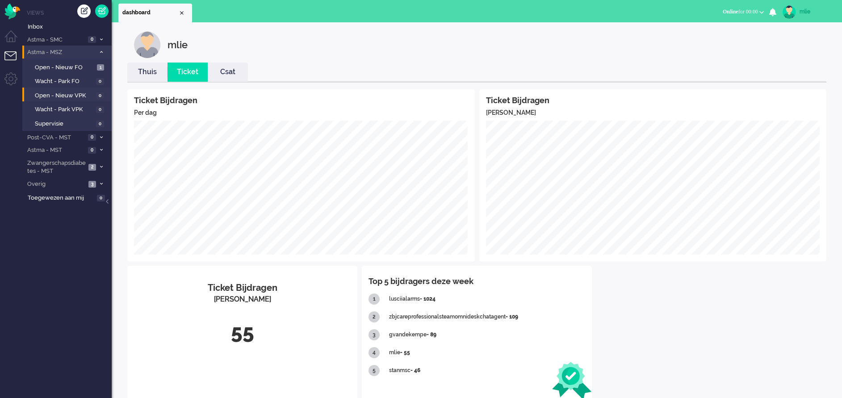
click at [142, 69] on link "Thuis" at bounding box center [147, 72] width 40 height 10
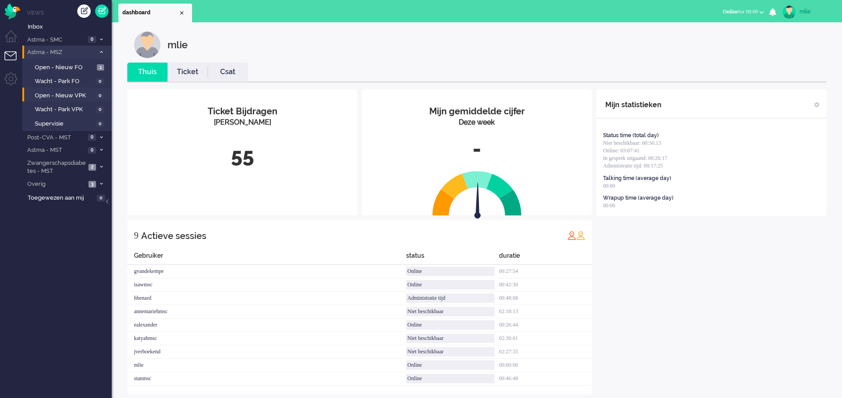
click at [191, 71] on link "Ticket" at bounding box center [187, 72] width 40 height 10
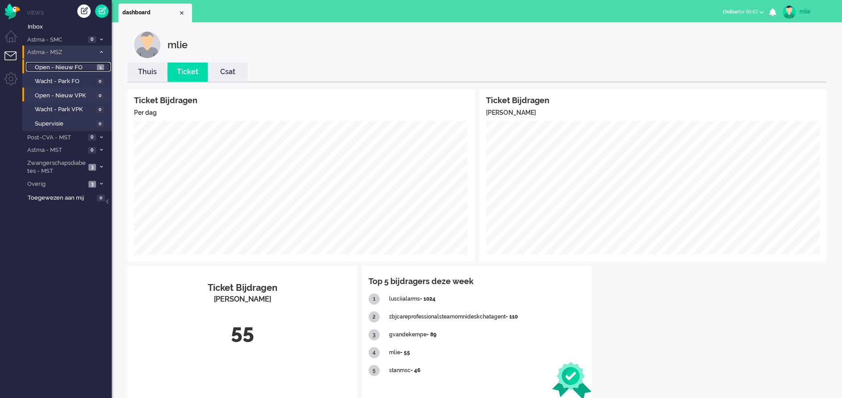
click at [74, 64] on span "Open - Nieuw FO" at bounding box center [65, 67] width 60 height 8
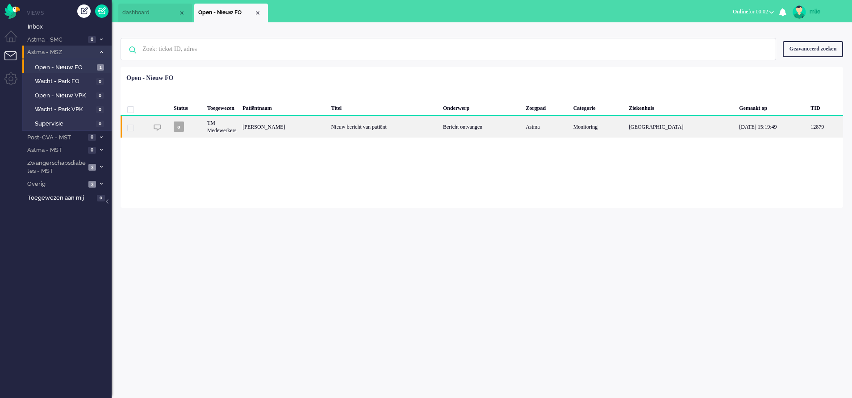
click at [337, 127] on div "Nieuw bericht van patiënt" at bounding box center [384, 127] width 112 height 22
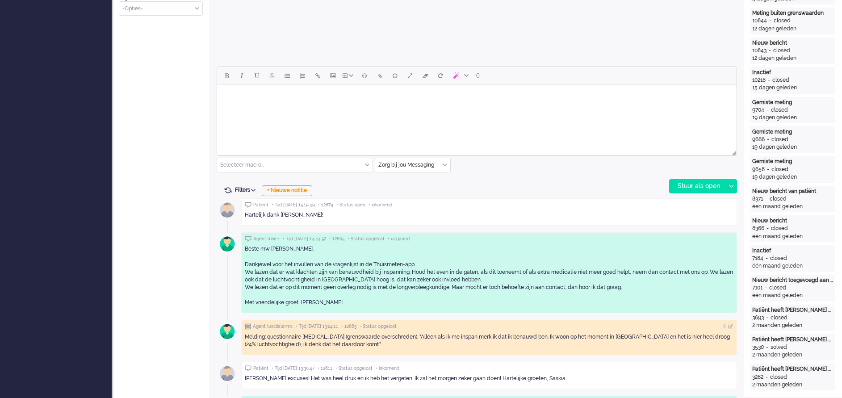
scroll to position [366, 0]
click at [255, 106] on html at bounding box center [476, 94] width 519 height 23
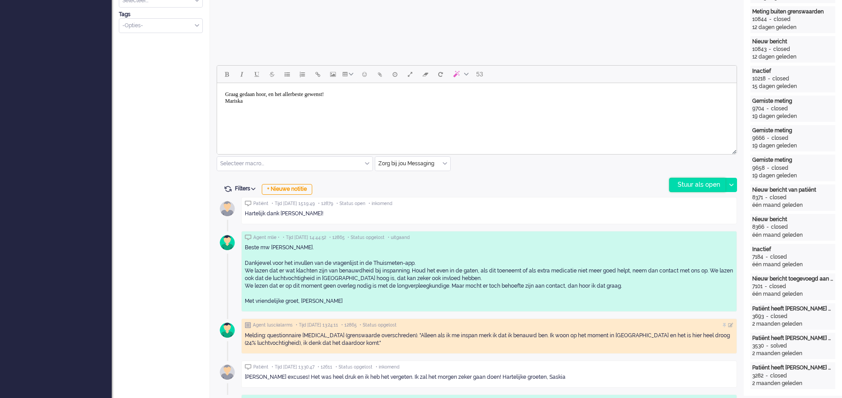
click at [700, 184] on div "Stuur als open" at bounding box center [698, 184] width 56 height 13
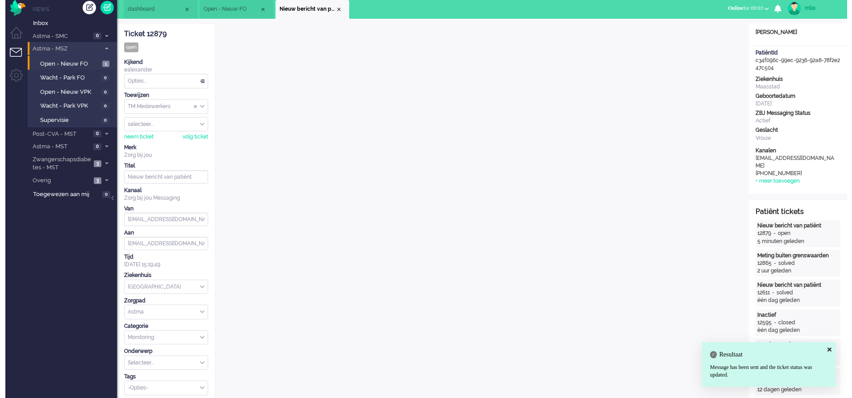
scroll to position [0, 0]
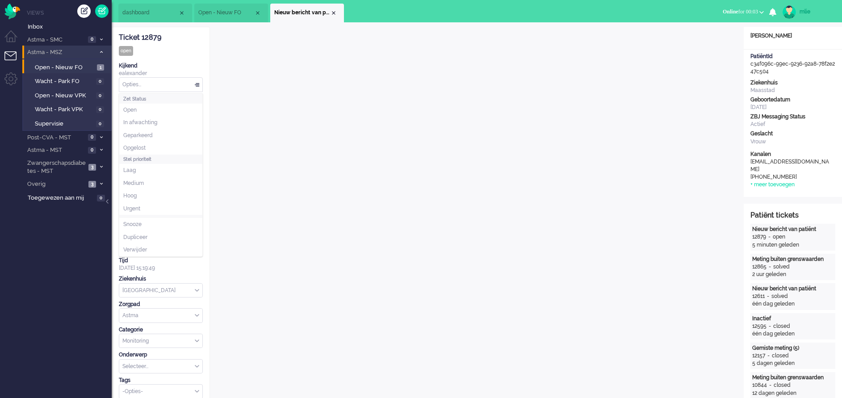
click at [198, 82] on div "Opties..." at bounding box center [160, 85] width 83 height 14
click at [156, 147] on li "Opgelost" at bounding box center [160, 148] width 83 height 13
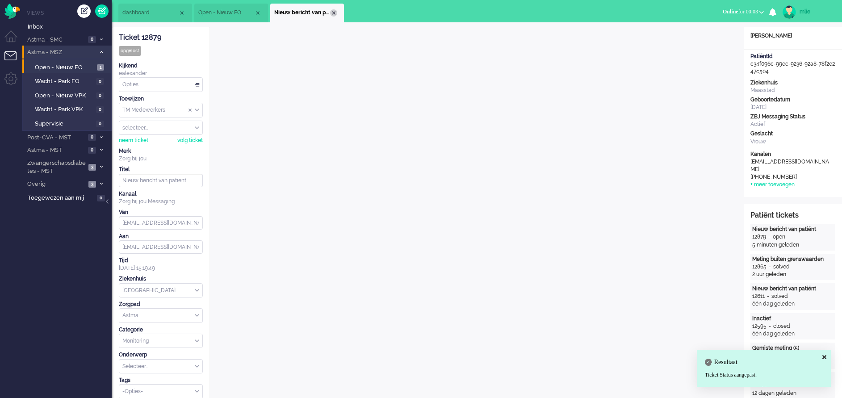
click at [333, 12] on div "Close tab" at bounding box center [333, 12] width 7 height 7
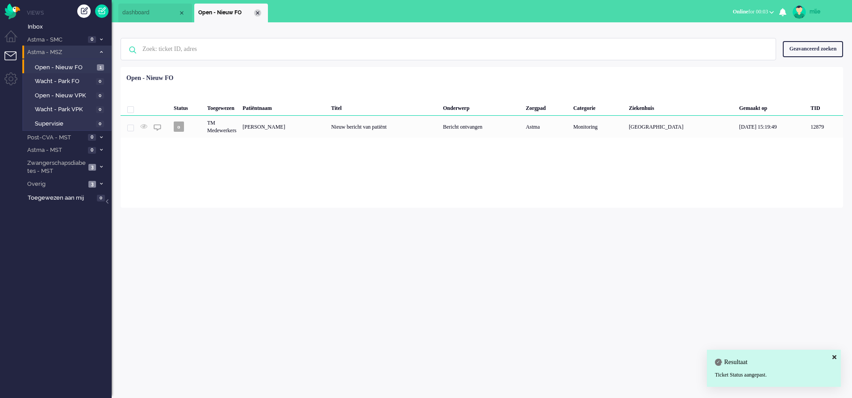
click at [258, 14] on div "Close tab" at bounding box center [257, 12] width 7 height 7
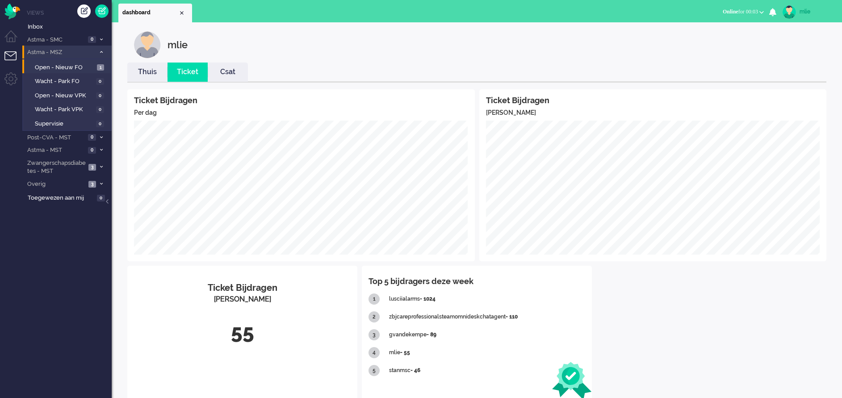
click at [100, 54] on icon at bounding box center [101, 51] width 3 height 3
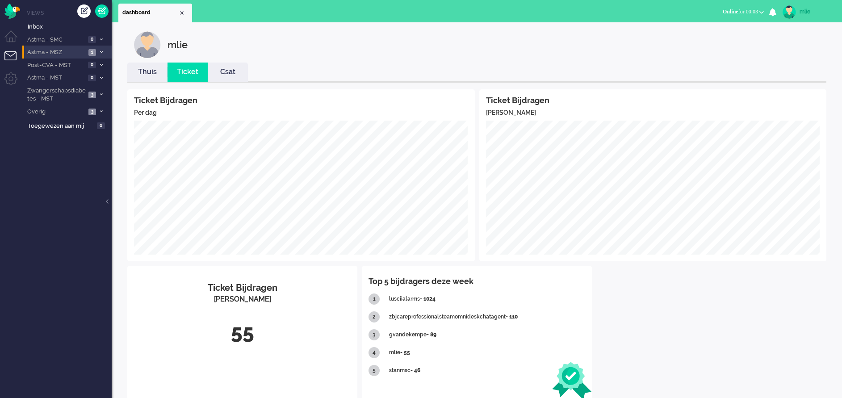
click at [154, 72] on link "Thuis" at bounding box center [147, 72] width 40 height 10
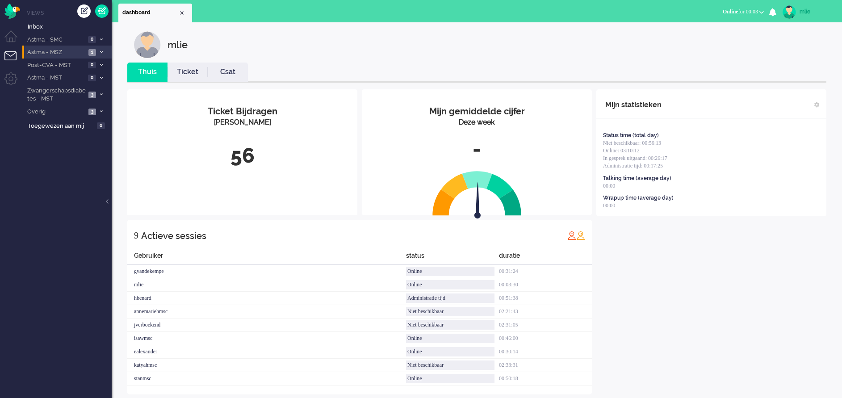
click at [192, 69] on link "Ticket" at bounding box center [187, 72] width 40 height 10
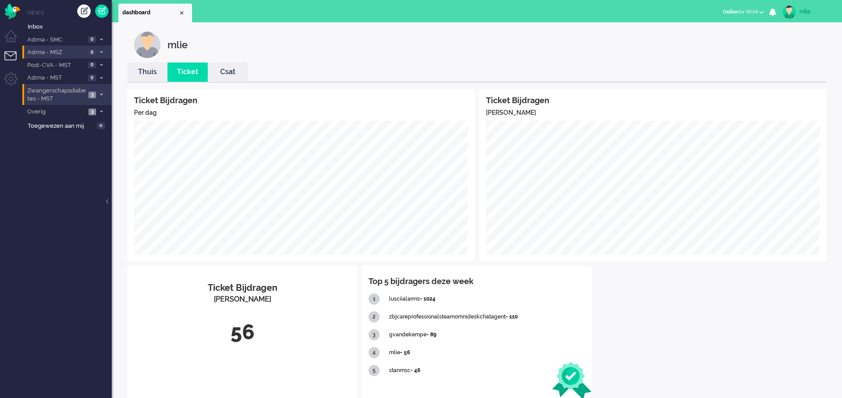
click at [100, 92] on span at bounding box center [101, 94] width 7 height 5
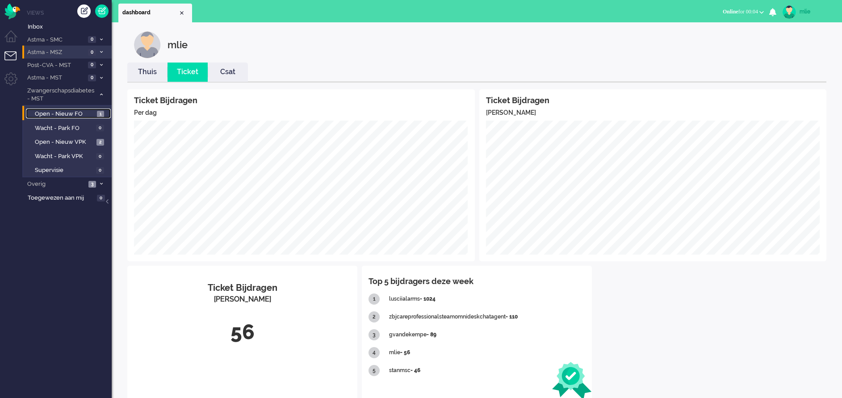
click at [62, 112] on span "Open - Nieuw FO" at bounding box center [65, 114] width 60 height 8
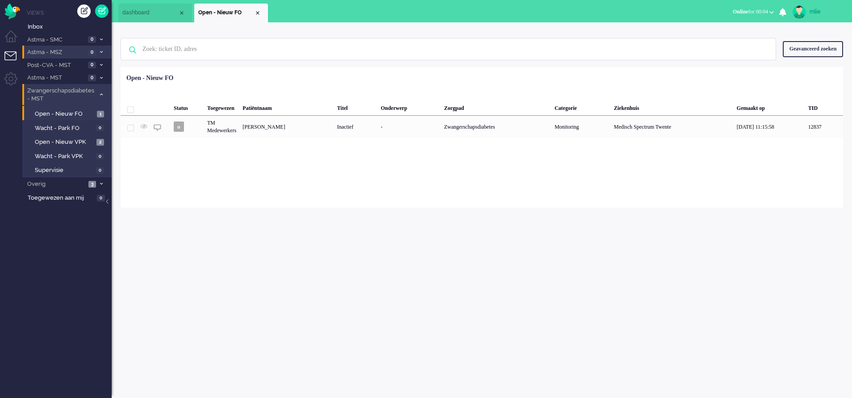
click at [102, 93] on icon at bounding box center [101, 94] width 3 height 3
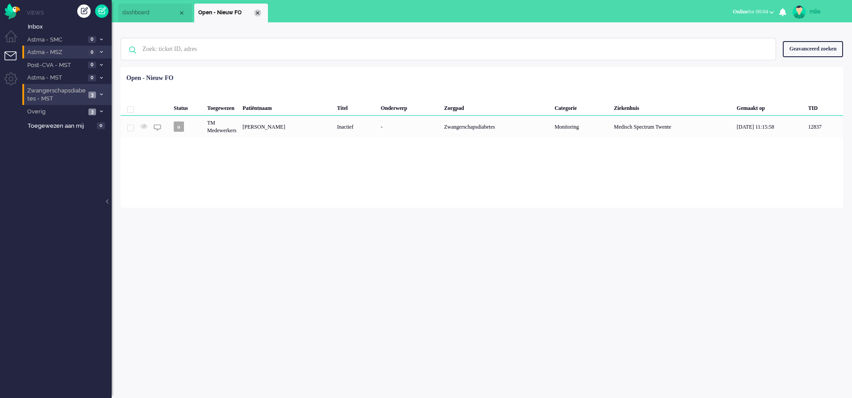
click at [257, 12] on div "Close tab" at bounding box center [257, 12] width 7 height 7
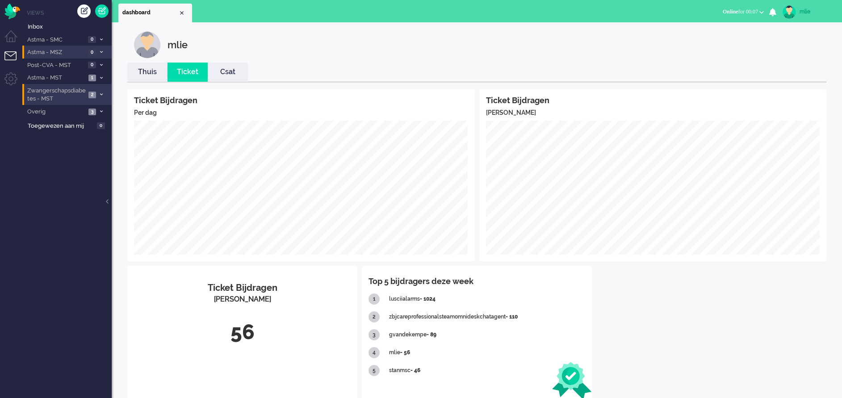
click at [100, 38] on icon at bounding box center [101, 39] width 3 height 3
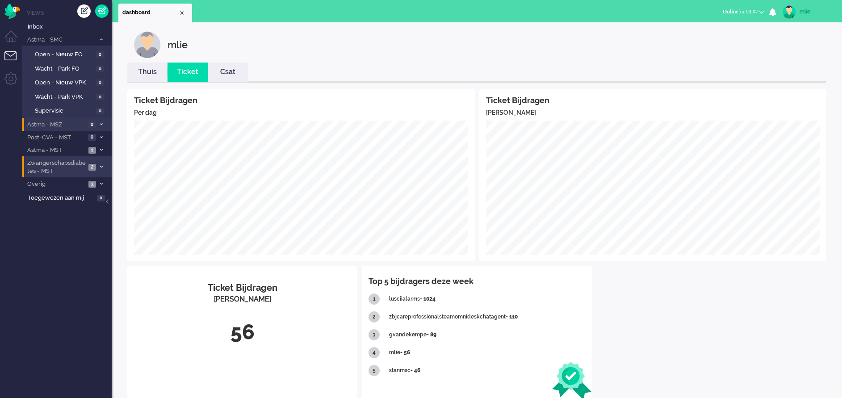
click at [100, 38] on icon at bounding box center [101, 39] width 3 height 3
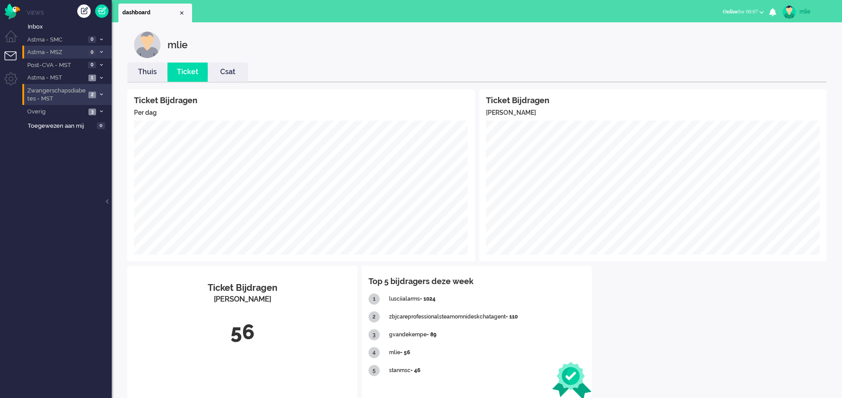
click at [101, 49] on li "Astma - MSZ 0" at bounding box center [66, 52] width 89 height 13
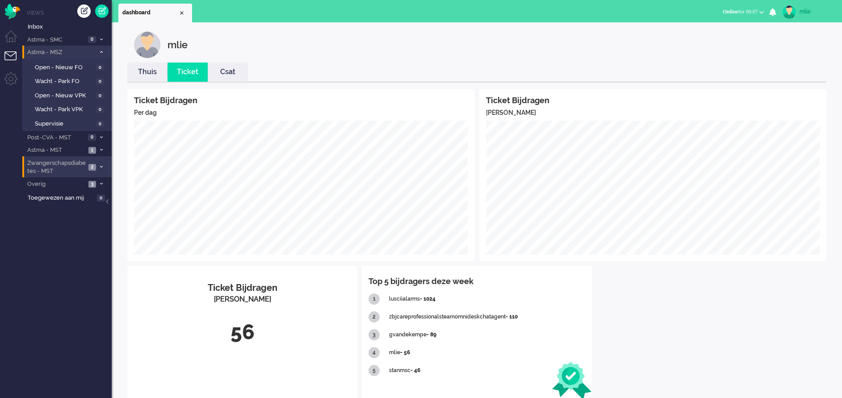
click at [101, 49] on li "Astma - MSZ 0" at bounding box center [66, 52] width 89 height 13
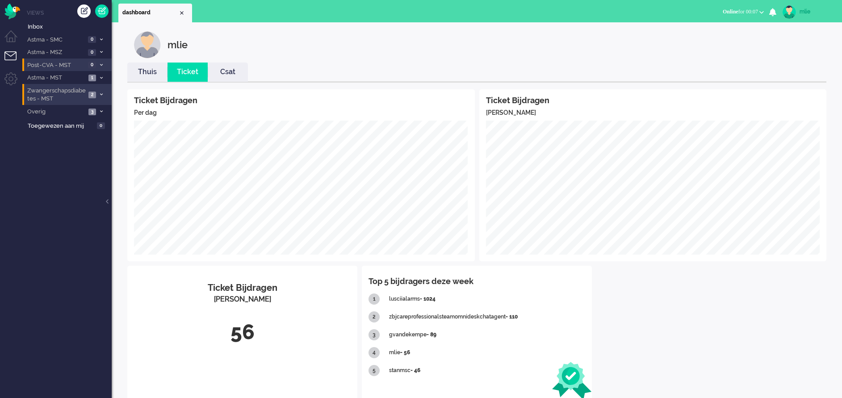
click at [103, 62] on li "Post-CVA - MST 0" at bounding box center [66, 65] width 89 height 13
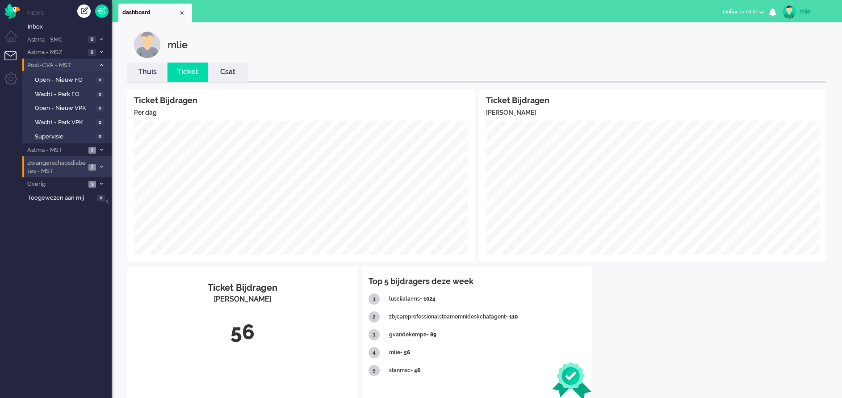
click at [103, 62] on li "Post-CVA - MST 0" at bounding box center [66, 65] width 89 height 13
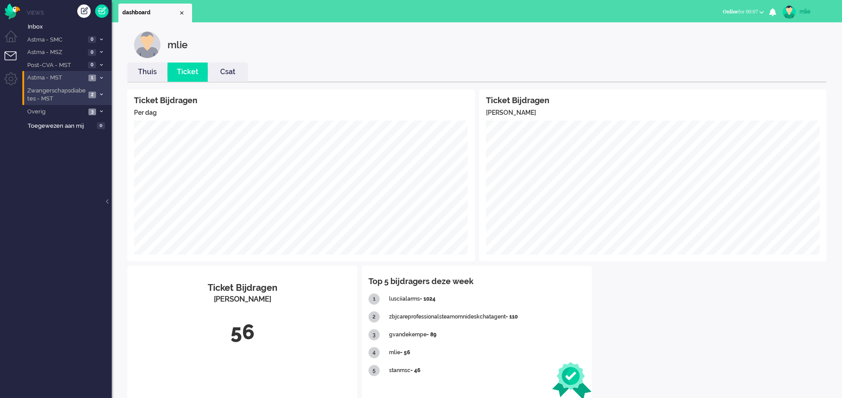
click at [98, 75] on li "Astma - MST 1" at bounding box center [66, 77] width 89 height 13
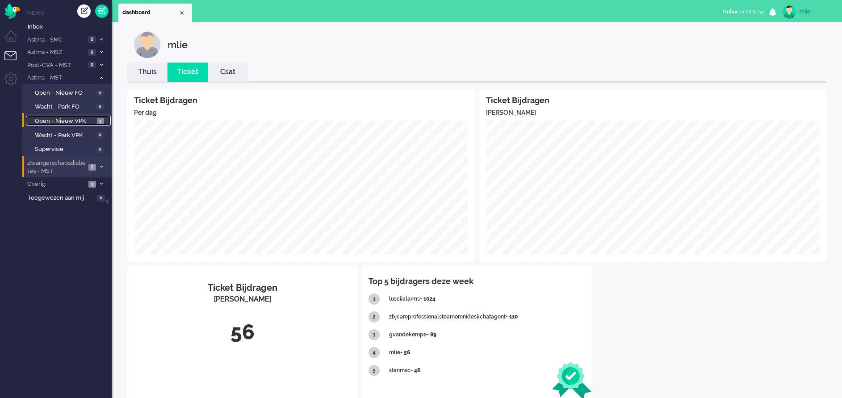
click at [61, 121] on span "Open - Nieuw VPK" at bounding box center [65, 121] width 60 height 8
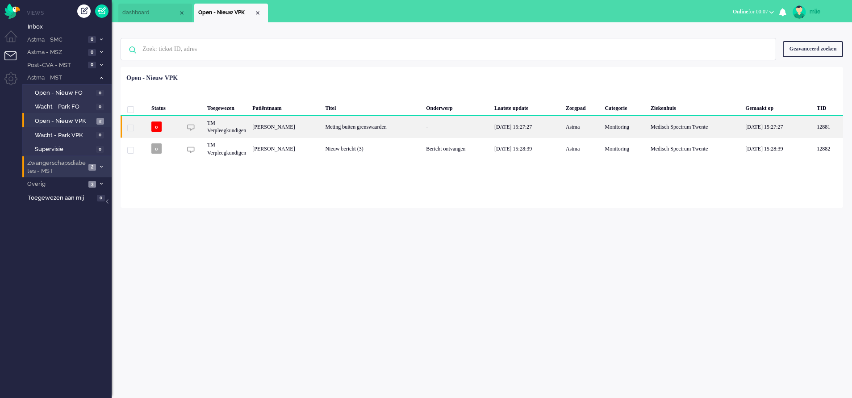
click at [525, 130] on div "23/09/2025 15:27:27" at bounding box center [526, 127] width 71 height 22
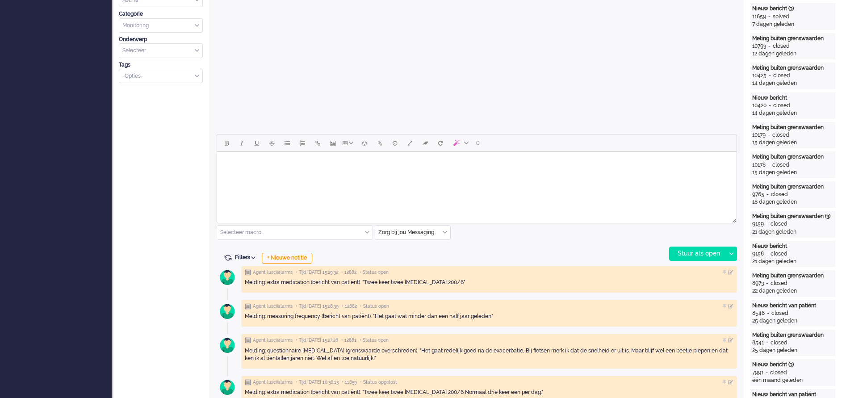
scroll to position [299, 0]
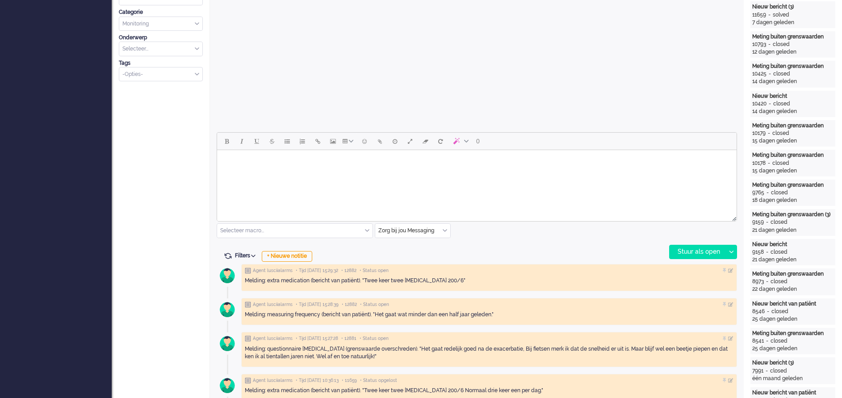
click at [366, 229] on div "Selecteer macro..." at bounding box center [294, 231] width 155 height 14
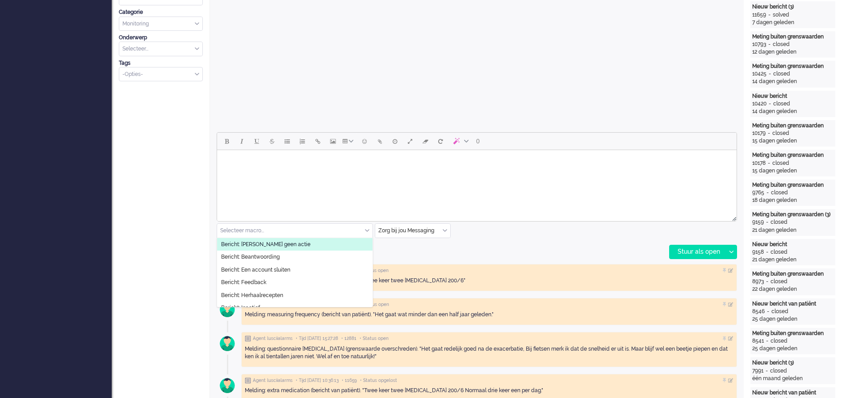
click at [273, 247] on span "Bericht: [PERSON_NAME] geen actie" at bounding box center [265, 245] width 89 height 8
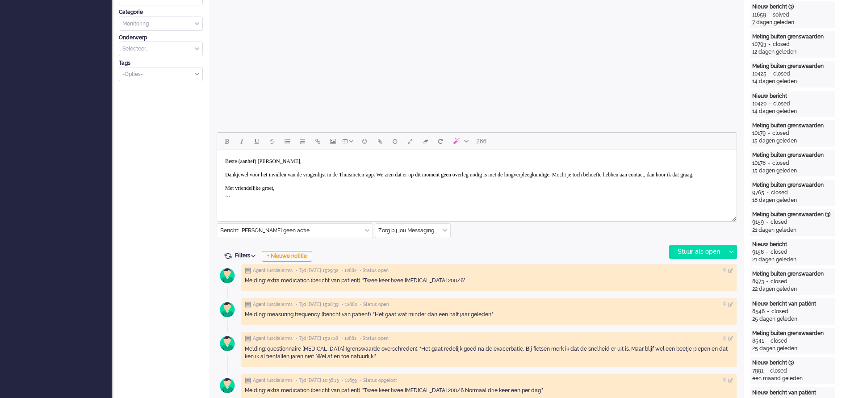
click at [264, 159] on body "Beste (aanhef) Jongmans, Dankjewel voor het invullen van de vragenlijst in de T…" at bounding box center [477, 178] width 512 height 49
click at [243, 174] on body "Beste heer Jongmans, Dankjewel voor het invullen van de vragenlijst in de Thuis…" at bounding box center [477, 178] width 512 height 49
click at [419, 176] on body "Beste heer Jongmans, Dank u wel voor het invullen van de vragenlijst in de Thui…" at bounding box center [477, 178] width 512 height 49
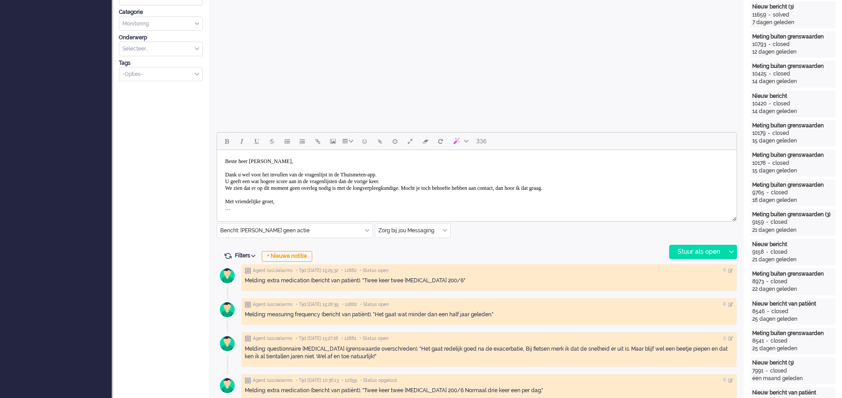
click at [448, 189] on body "Beste heer Jongmans, Dank u wel voor het invullen van de vragenlijst in de Thui…" at bounding box center [477, 185] width 512 height 63
click at [322, 192] on body "Beste heer Jongmans, Dank u wel voor het invullen van de vragenlijst in de Thui…" at bounding box center [477, 188] width 512 height 69
click at [426, 195] on body "Beste heer Jongmans, Dank u wel voor het invullen van de vragenlijst in de Thui…" at bounding box center [477, 188] width 512 height 69
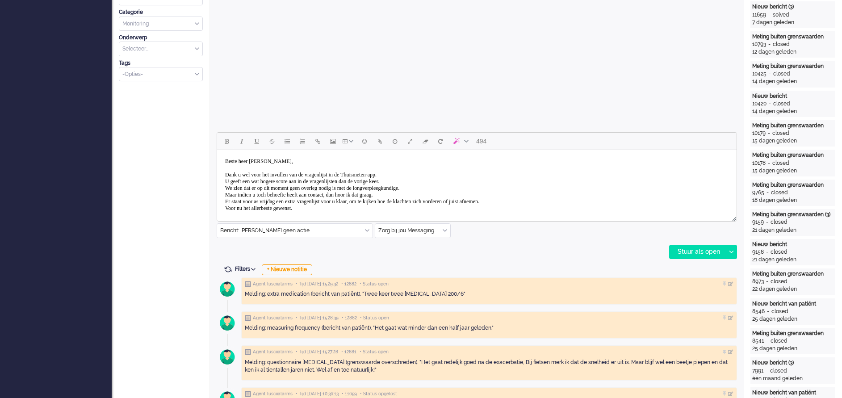
scroll to position [27, 0]
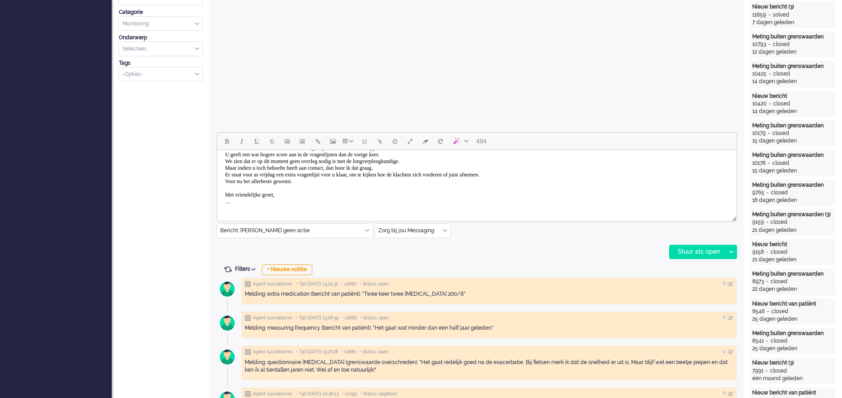
click at [247, 204] on body "Beste heer Jongmans, Dank u wel voor het invullen van de vragenlijst in de Thui…" at bounding box center [477, 168] width 512 height 83
click at [376, 175] on body "Beste heer Jongmans, Dank u wel voor het invullen van de vragenlijst in de Thui…" at bounding box center [477, 172] width 512 height 76
click at [388, 175] on body "Beste heer Jongmans, Dank u wel voor het invullen van de vragenlijst in de Thui…" at bounding box center [477, 172] width 512 height 76
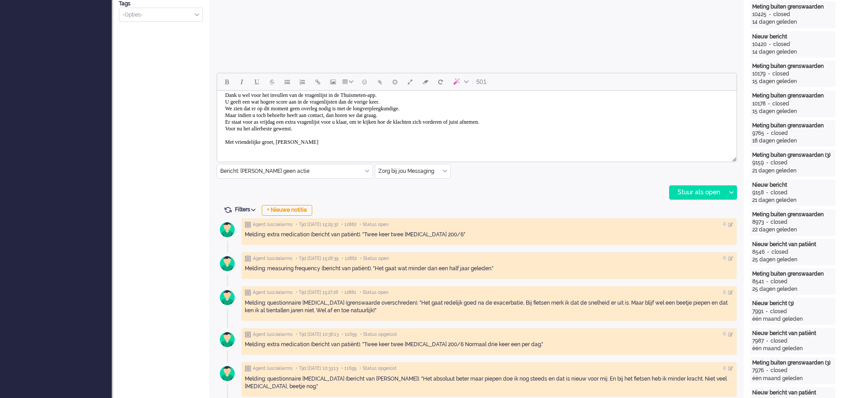
scroll to position [366, 0]
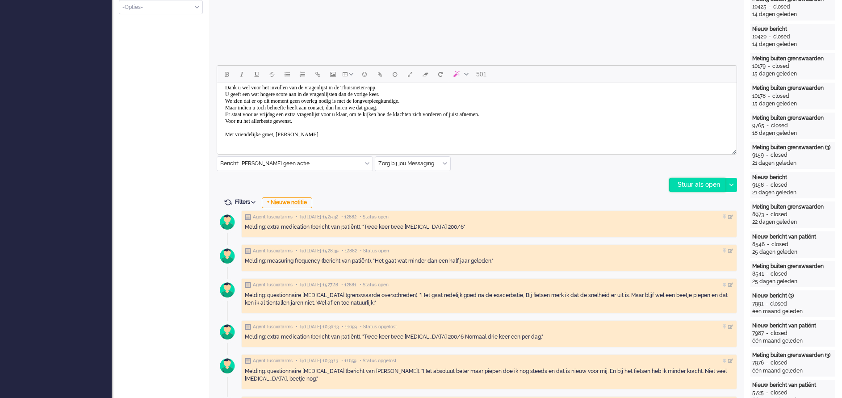
click at [690, 185] on div "Stuur als open" at bounding box center [698, 184] width 56 height 13
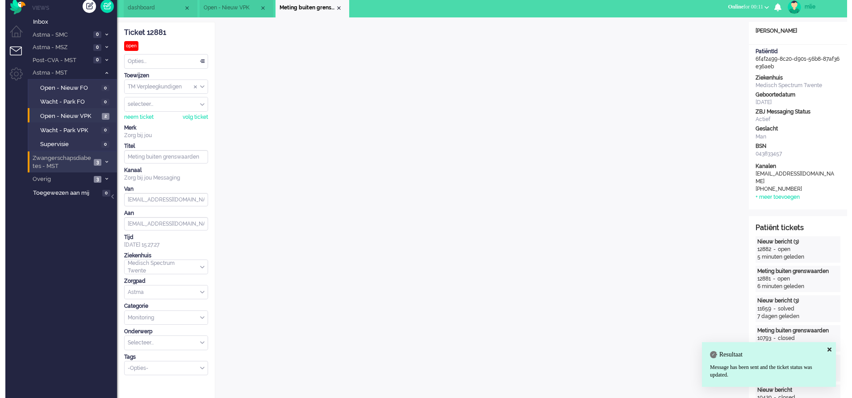
scroll to position [0, 0]
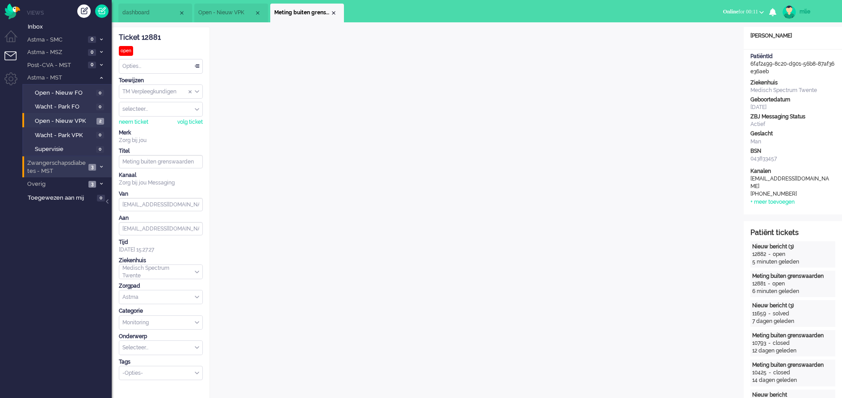
click at [197, 66] on div "Opties..." at bounding box center [160, 66] width 83 height 14
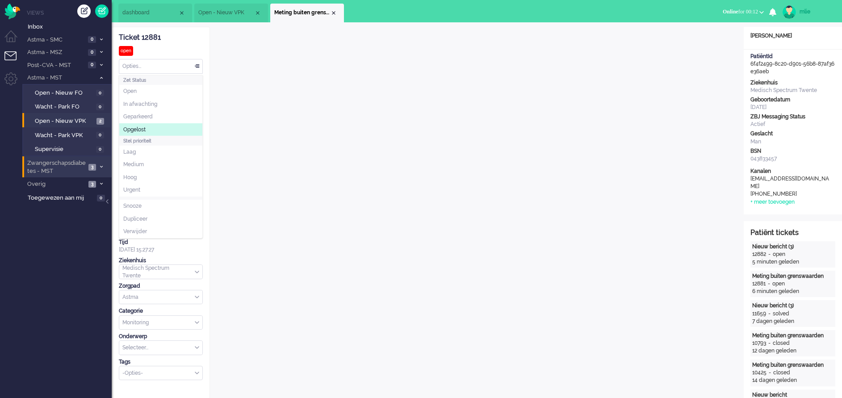
click at [151, 126] on li "Opgelost" at bounding box center [160, 129] width 83 height 13
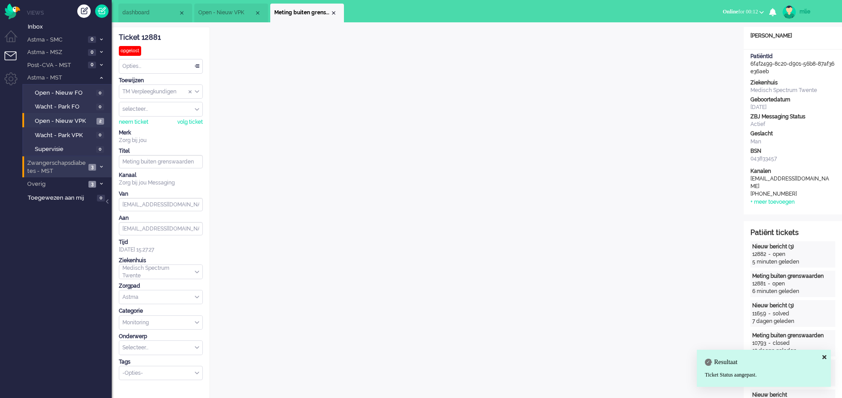
click at [330, 10] on span "Meting buiten grenswaarden" at bounding box center [302, 13] width 56 height 8
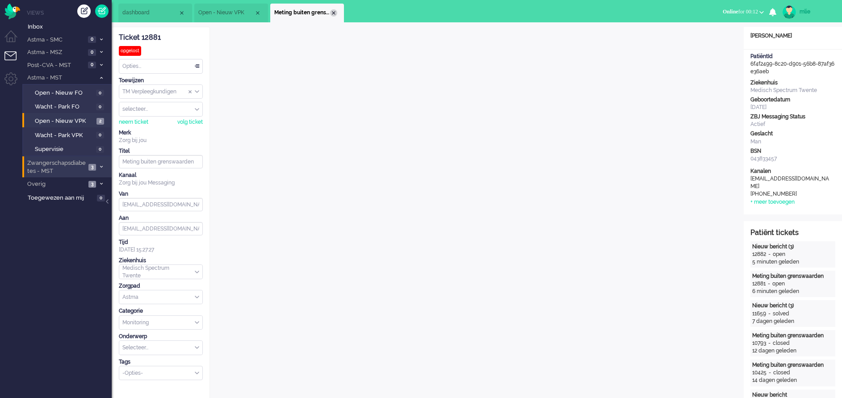
click at [336, 11] on div "Close tab" at bounding box center [333, 12] width 7 height 7
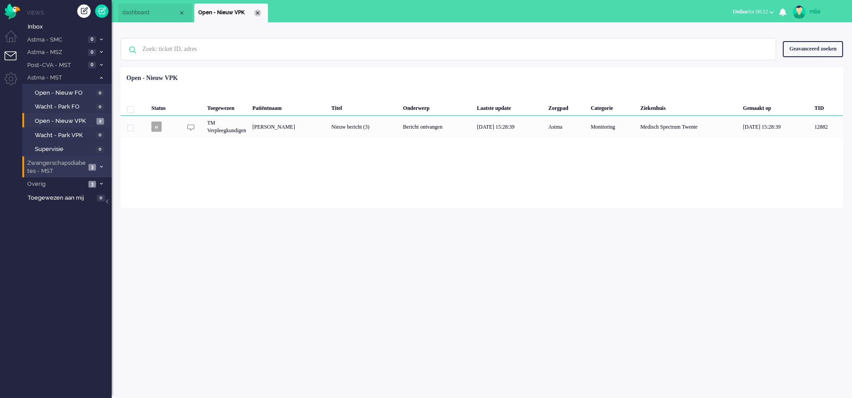
click at [259, 13] on div "Close tab" at bounding box center [257, 12] width 7 height 7
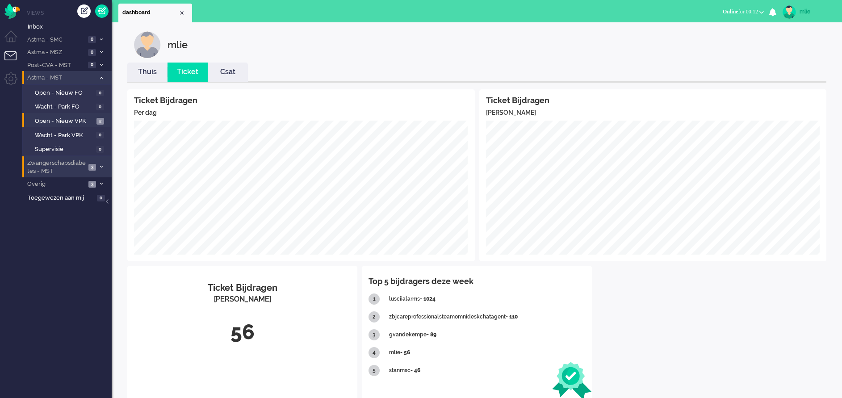
click at [99, 79] on span at bounding box center [101, 77] width 7 height 5
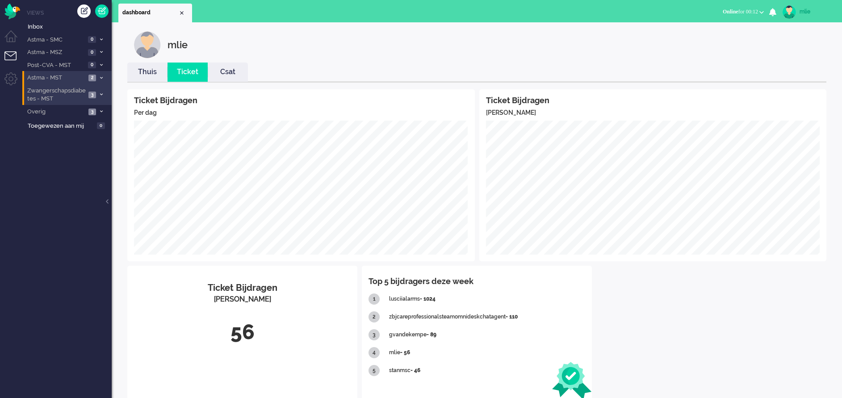
click at [99, 79] on span at bounding box center [101, 77] width 7 height 5
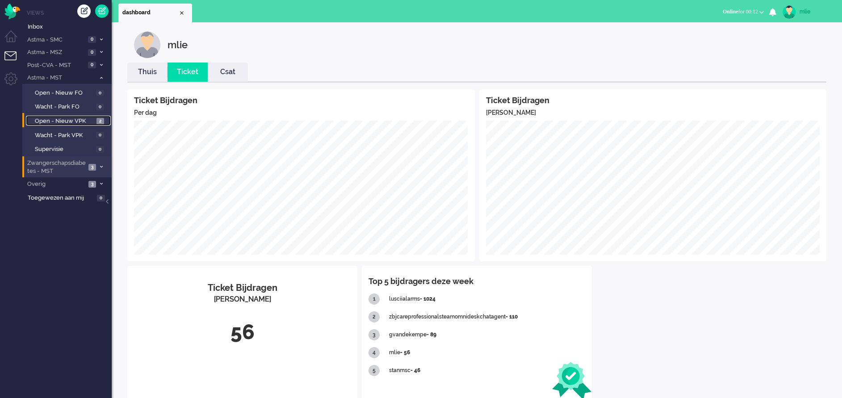
click at [63, 119] on span "Open - Nieuw VPK" at bounding box center [64, 121] width 59 height 8
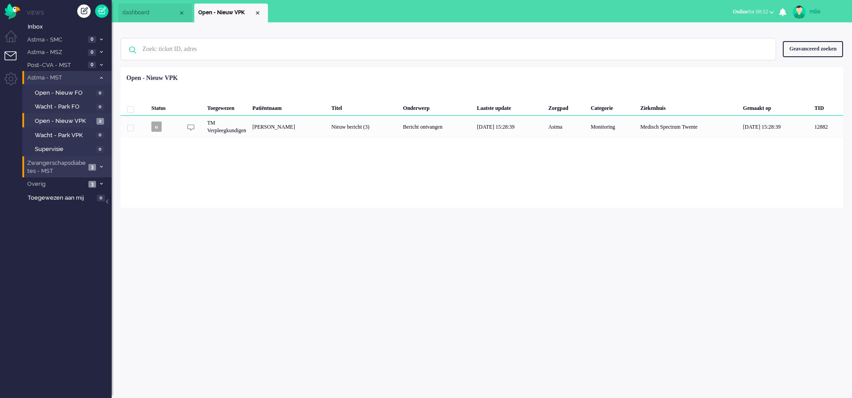
click at [100, 76] on icon at bounding box center [101, 77] width 3 height 3
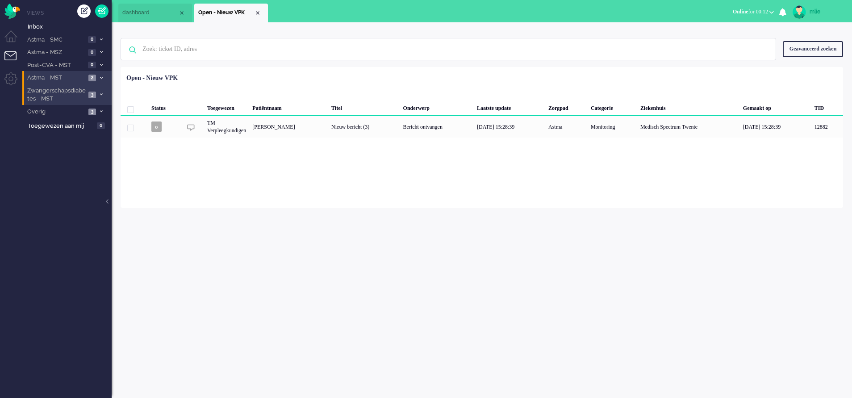
click at [147, 7] on li "dashboard" at bounding box center [155, 13] width 74 height 19
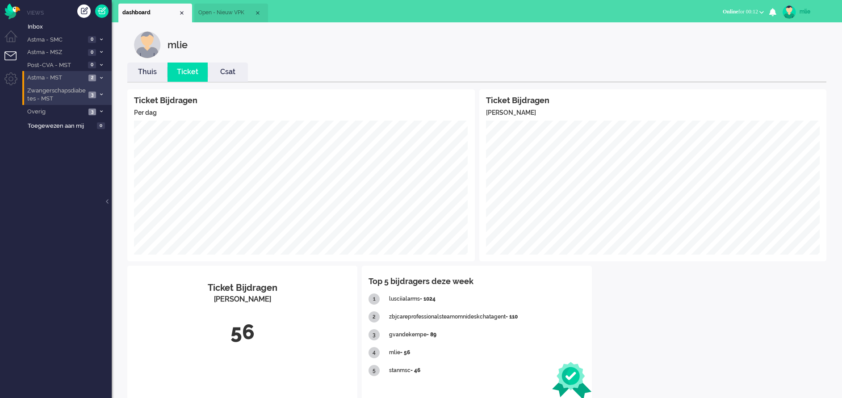
click at [156, 74] on link "Thuis" at bounding box center [147, 72] width 40 height 10
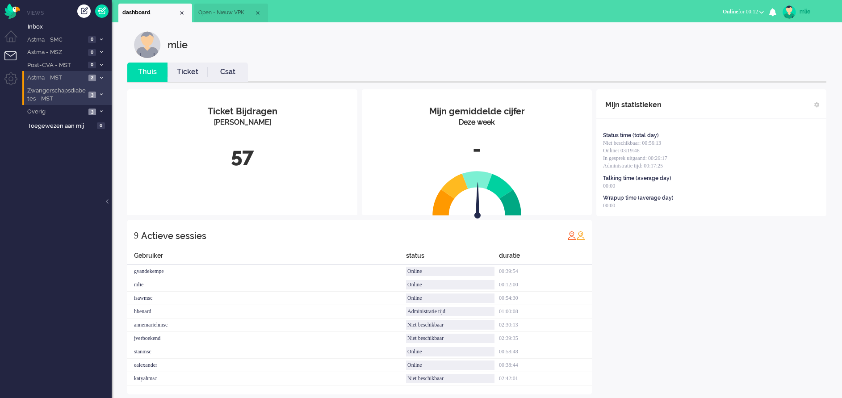
click at [187, 72] on link "Ticket" at bounding box center [187, 72] width 40 height 10
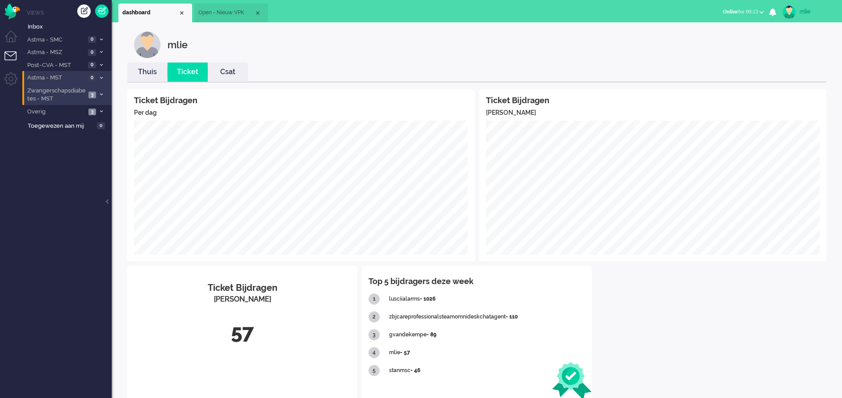
click at [103, 92] on span at bounding box center [101, 94] width 7 height 5
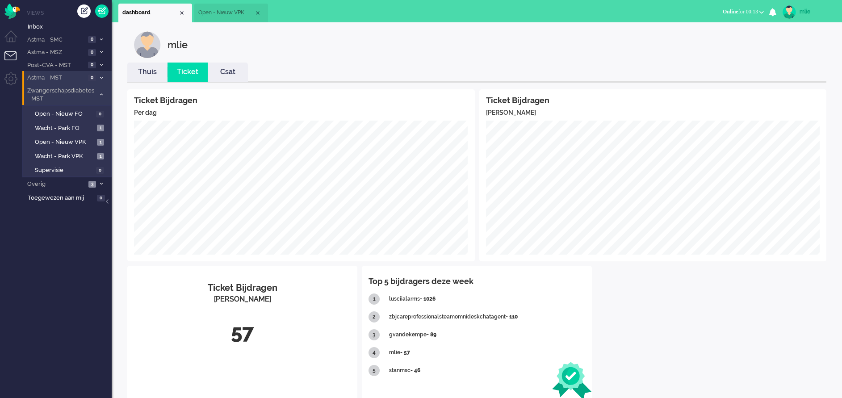
click at [100, 91] on li "Zwangerschapsdiabetes - MST 3" at bounding box center [66, 94] width 89 height 21
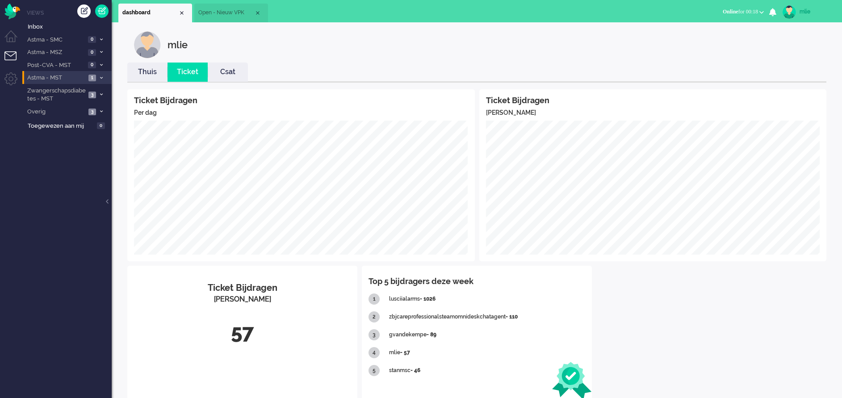
click at [145, 74] on link "Thuis" at bounding box center [147, 72] width 40 height 10
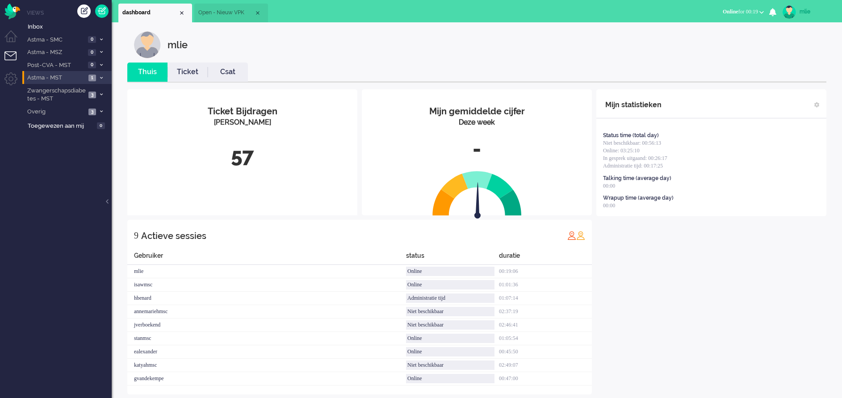
click at [98, 78] on span at bounding box center [101, 77] width 7 height 5
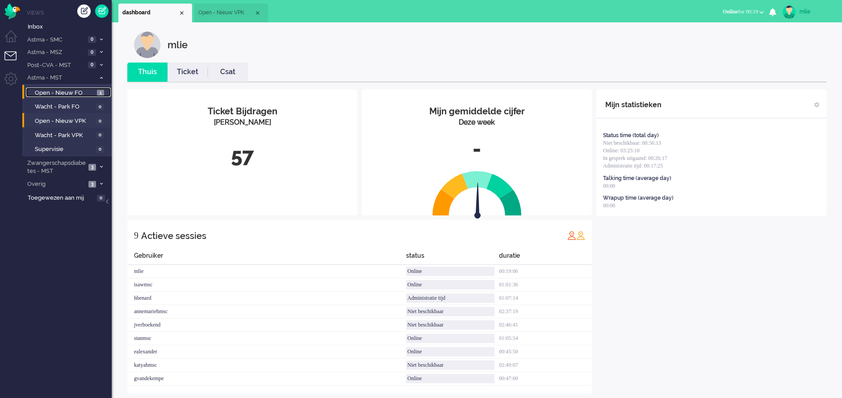
click at [72, 90] on span "Open - Nieuw FO" at bounding box center [65, 93] width 60 height 8
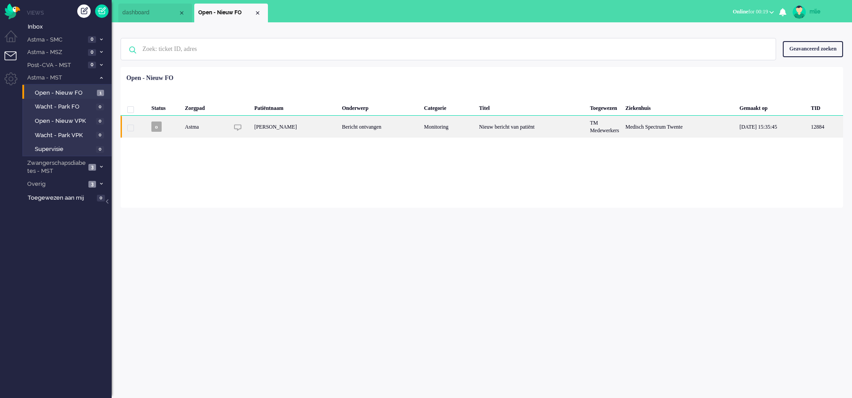
click at [421, 128] on div "Bericht ontvangen" at bounding box center [380, 127] width 82 height 22
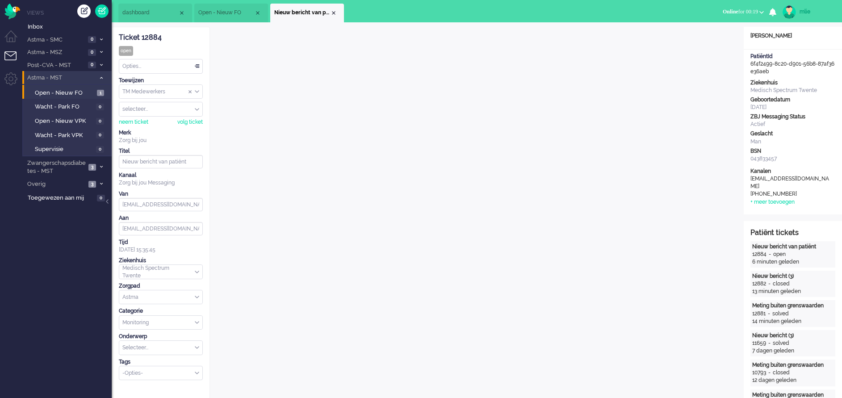
click at [101, 78] on icon at bounding box center [101, 77] width 3 height 3
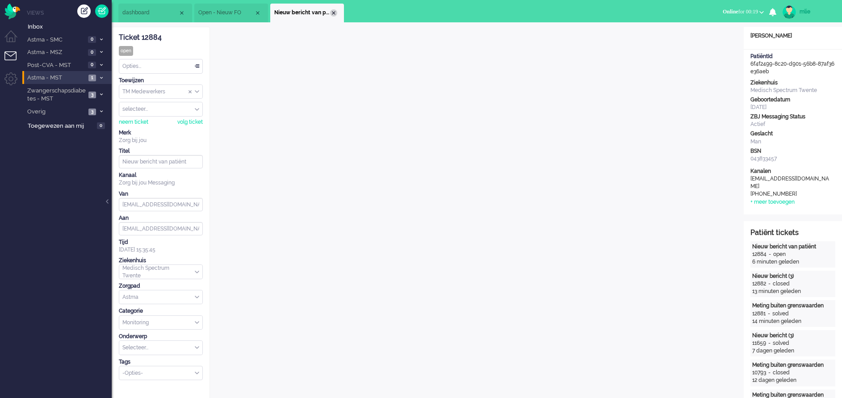
click at [332, 11] on div "Close tab" at bounding box center [333, 12] width 7 height 7
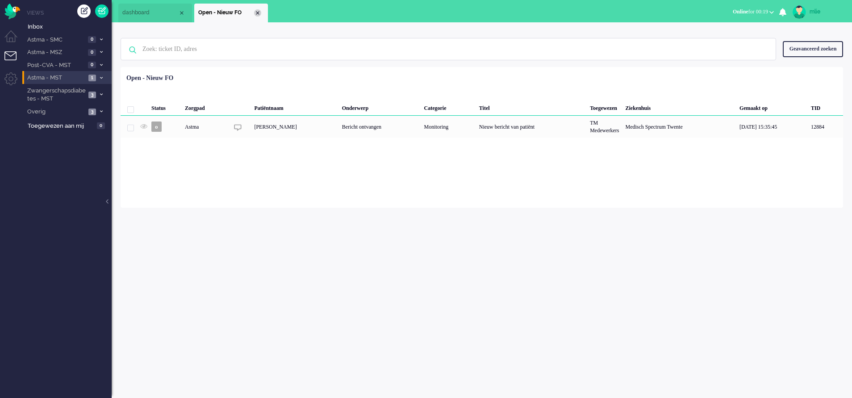
click at [257, 12] on div "Close tab" at bounding box center [257, 12] width 7 height 7
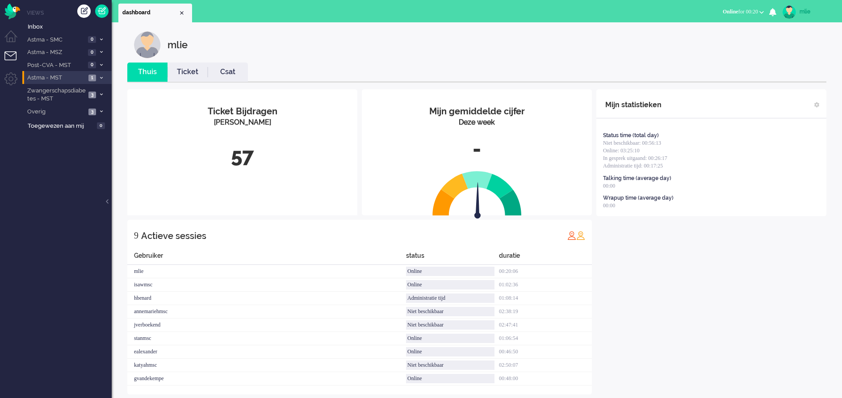
click at [184, 70] on link "Ticket" at bounding box center [187, 72] width 40 height 10
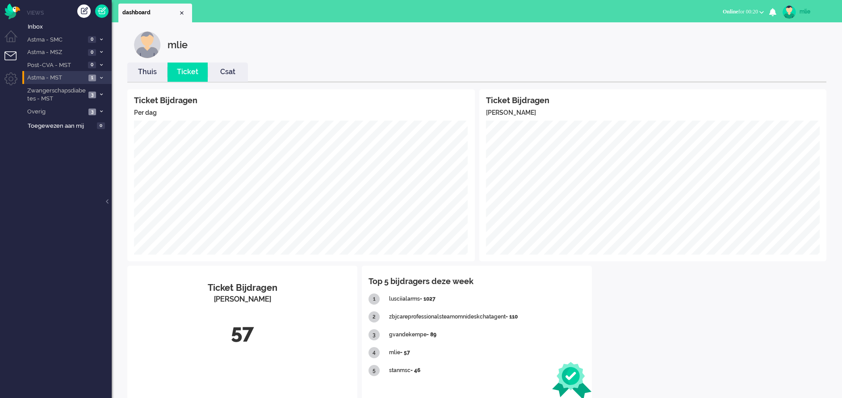
click at [146, 73] on link "Thuis" at bounding box center [147, 72] width 40 height 10
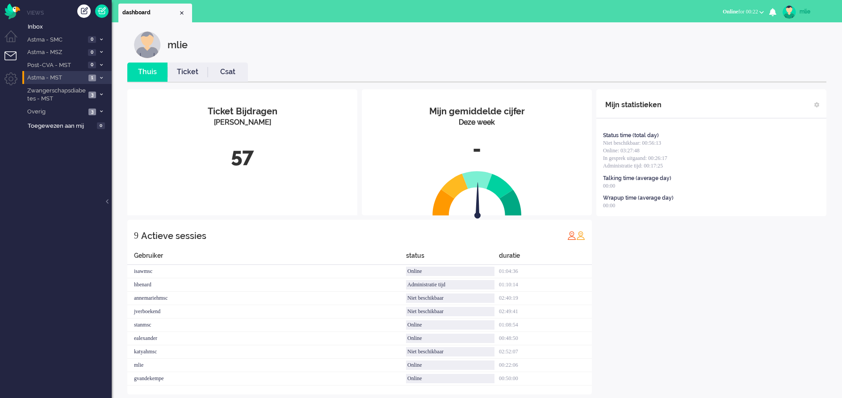
click at [96, 77] on span "1" at bounding box center [92, 78] width 8 height 7
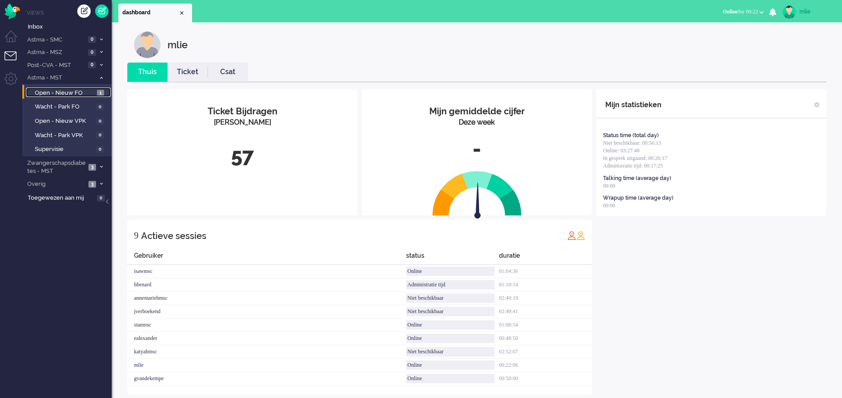
click at [76, 89] on span "Open - Nieuw FO" at bounding box center [65, 93] width 60 height 8
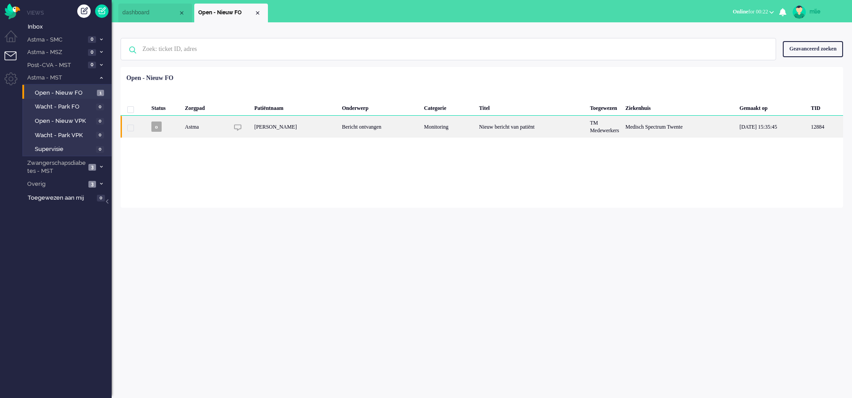
click at [339, 123] on div "Wilhelmus Antonetta Jongmans" at bounding box center [295, 127] width 88 height 22
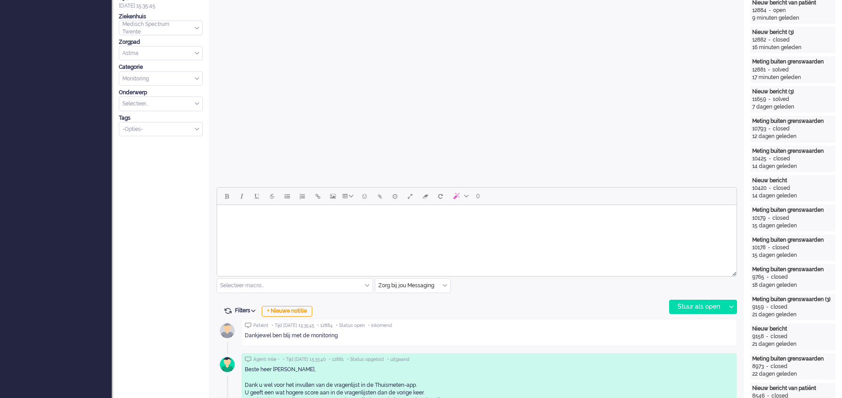
click at [240, 222] on body "Rich Text Area. Press ALT-0 for help." at bounding box center [477, 217] width 512 height 16
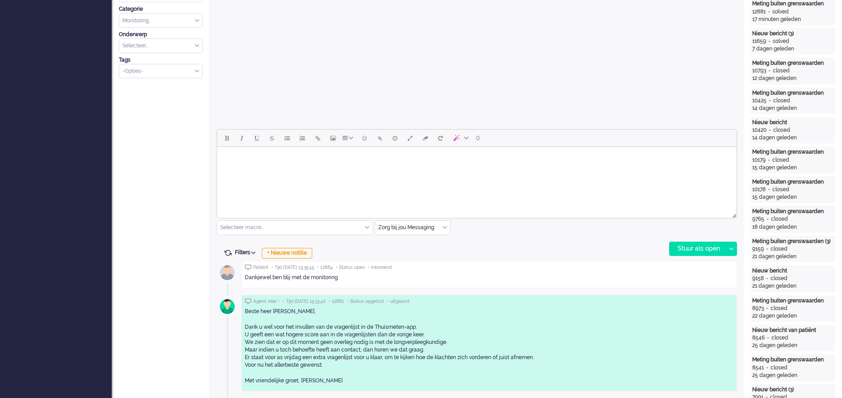
scroll to position [299, 0]
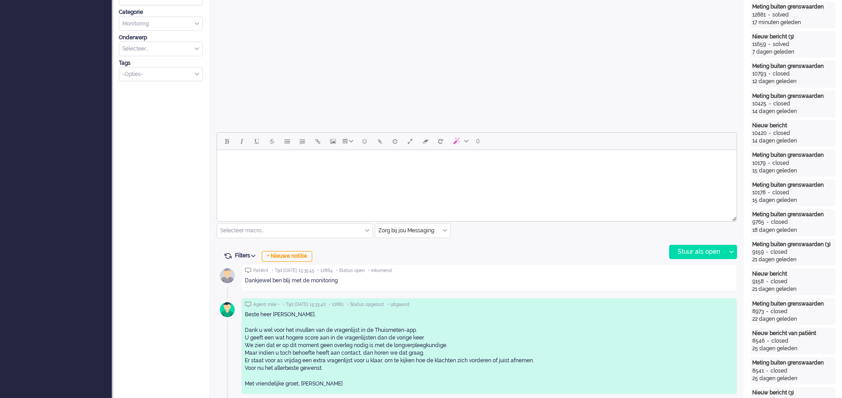
click at [254, 167] on body "Rich Text Area. Press ALT-0 for help." at bounding box center [477, 162] width 512 height 16
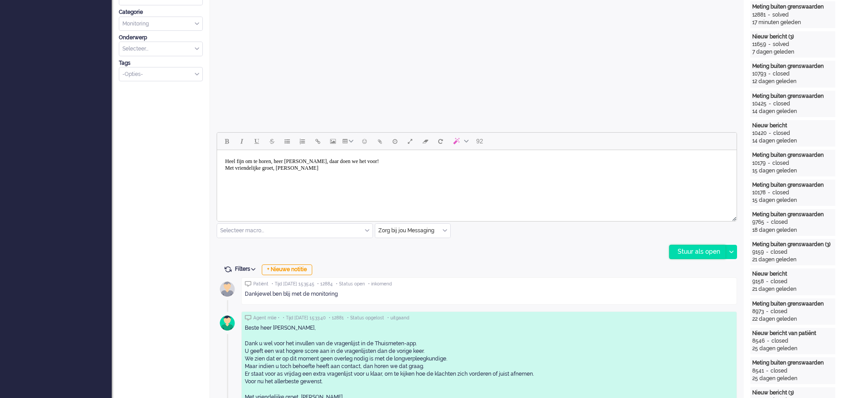
click at [682, 249] on div "Stuur als open" at bounding box center [698, 251] width 56 height 13
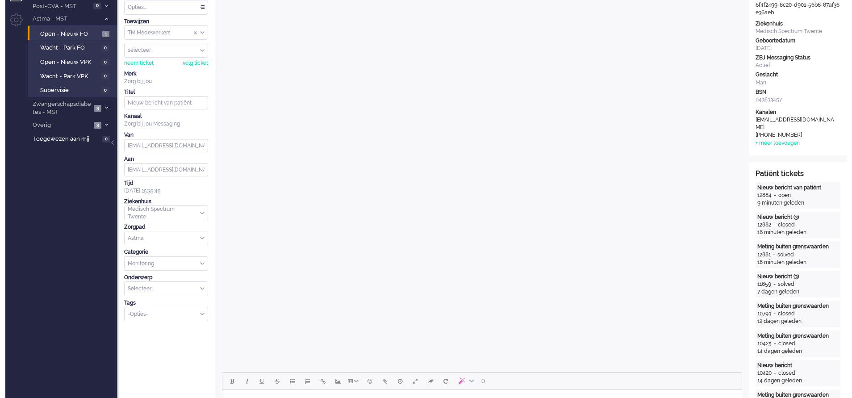
scroll to position [0, 0]
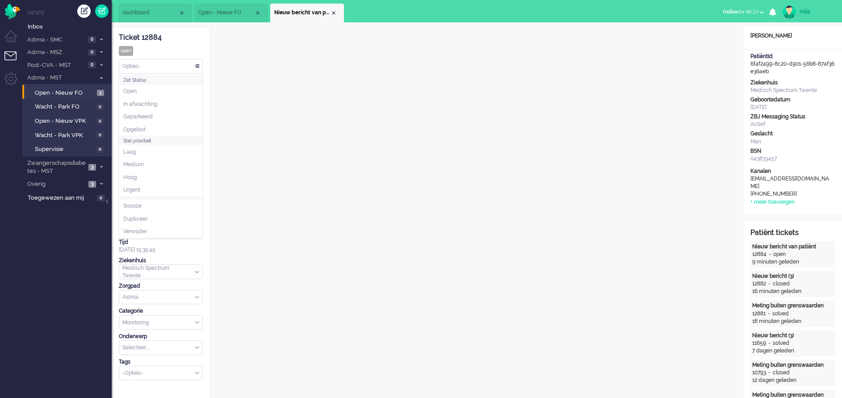
click at [193, 64] on div "Opties..." at bounding box center [160, 66] width 83 height 14
click at [141, 130] on span "Opgelost" at bounding box center [134, 130] width 22 height 8
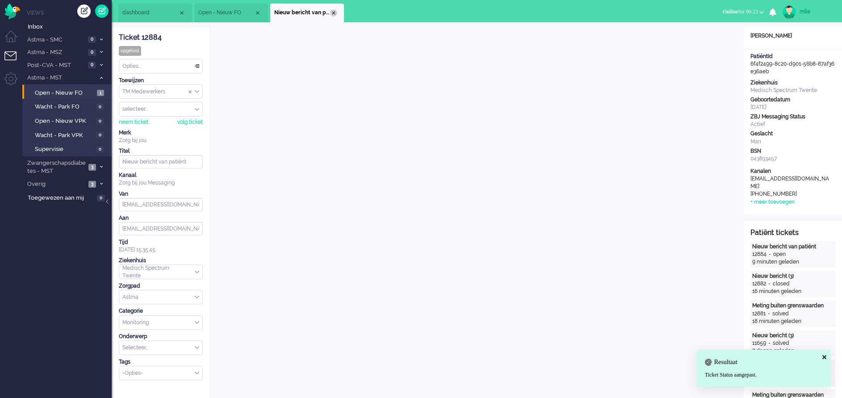
click at [336, 14] on div "Close tab" at bounding box center [333, 12] width 7 height 7
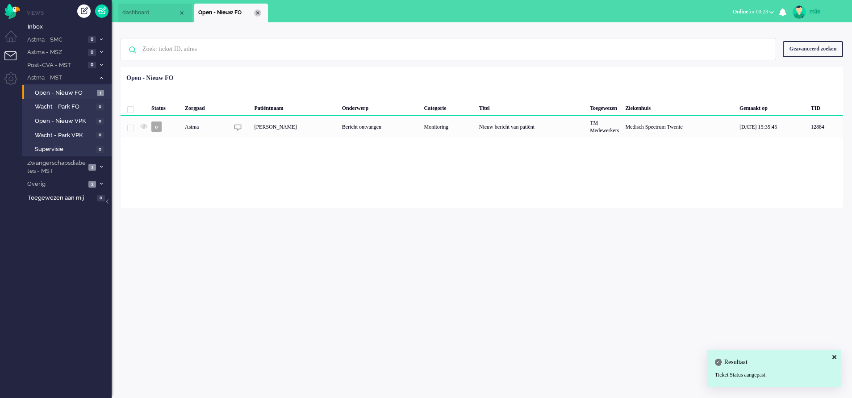
click at [255, 12] on div "Close tab" at bounding box center [257, 12] width 7 height 7
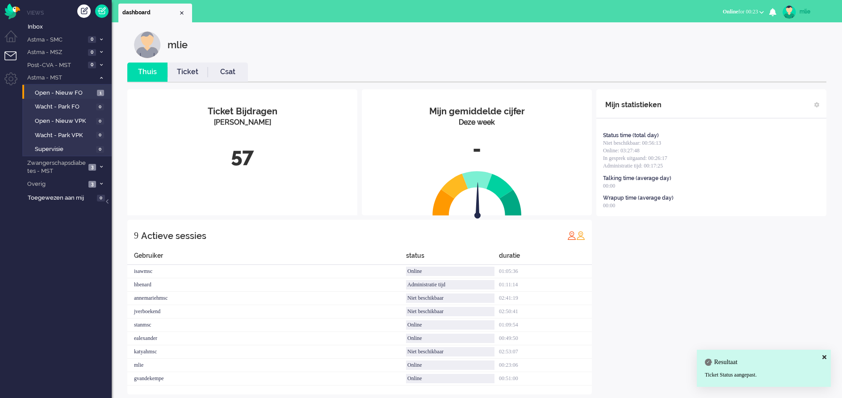
click at [187, 75] on link "Ticket" at bounding box center [187, 72] width 40 height 10
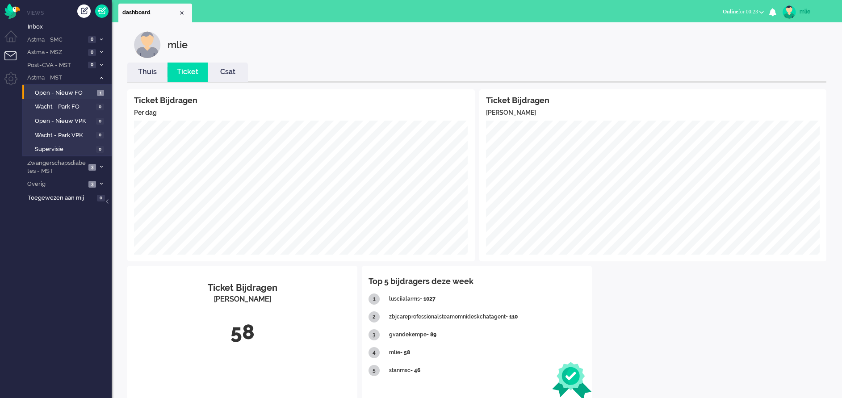
click at [142, 69] on link "Thuis" at bounding box center [147, 72] width 40 height 10
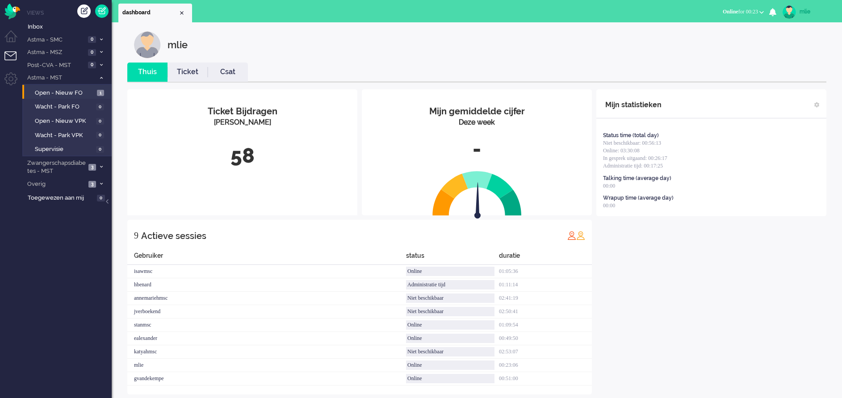
click at [101, 78] on icon at bounding box center [101, 77] width 3 height 3
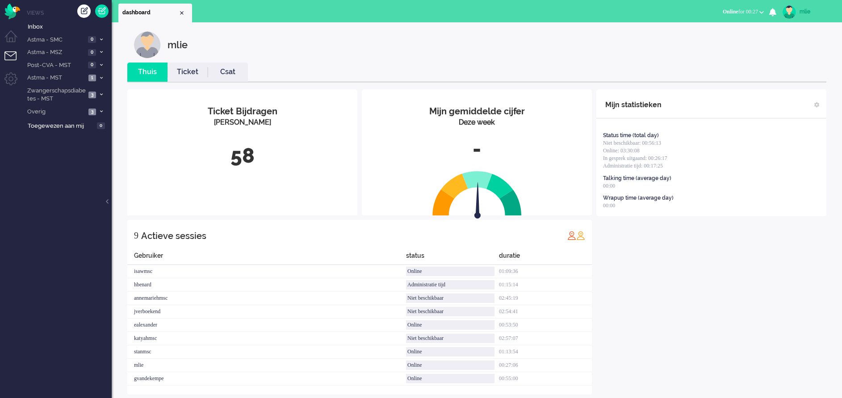
click at [187, 75] on link "Ticket" at bounding box center [187, 72] width 40 height 10
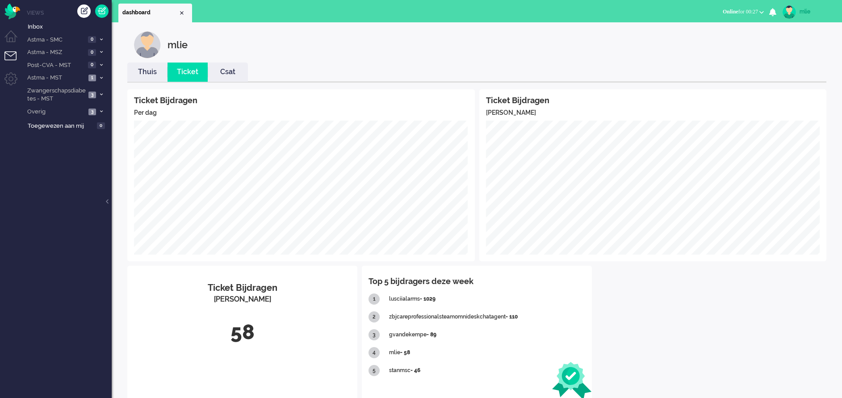
click at [138, 74] on link "Thuis" at bounding box center [147, 72] width 40 height 10
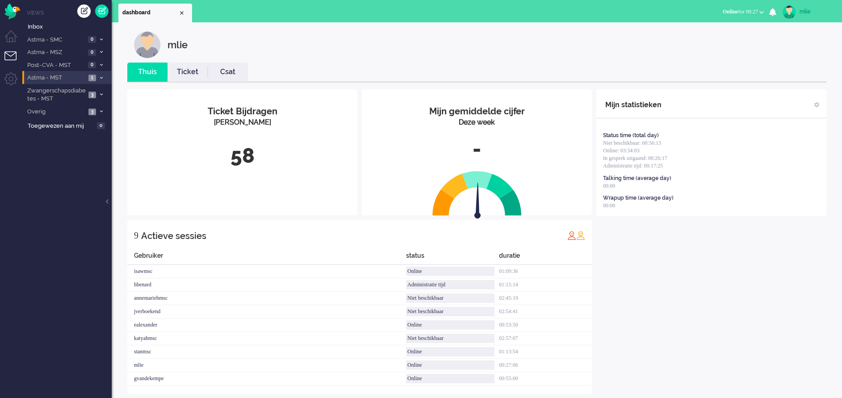
click at [99, 75] on li "Astma - MST 1" at bounding box center [66, 77] width 89 height 13
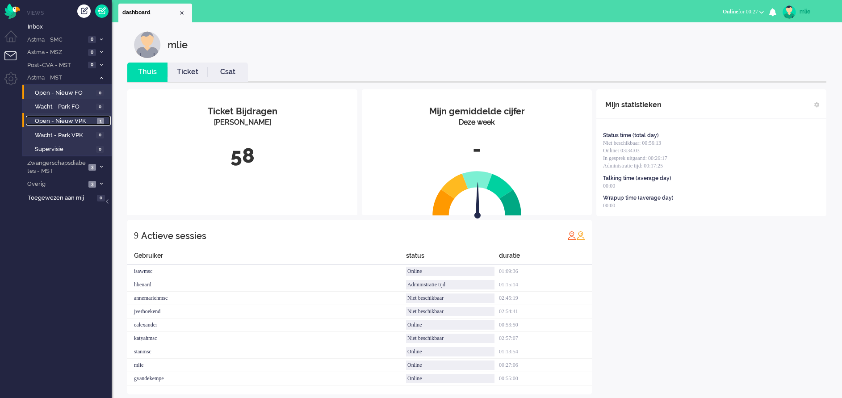
click at [47, 123] on span "Open - Nieuw VPK" at bounding box center [65, 121] width 60 height 8
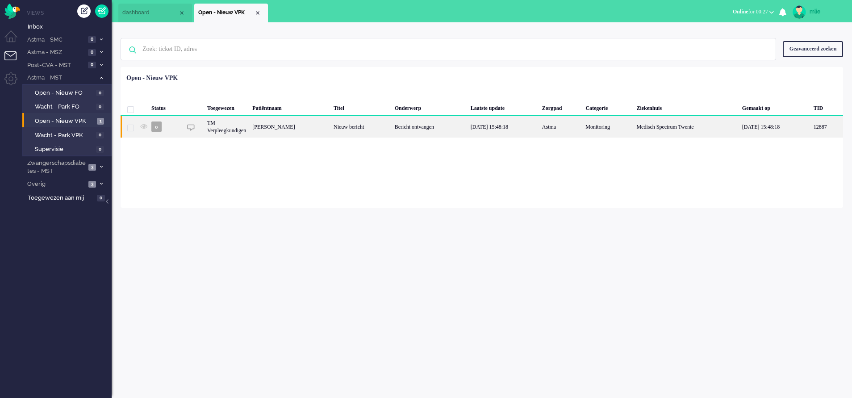
click at [410, 128] on div "Bericht ontvangen" at bounding box center [430, 127] width 76 height 22
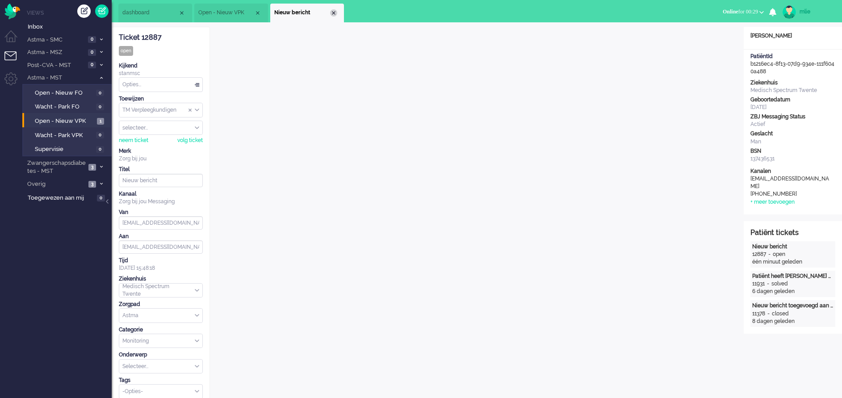
click at [335, 13] on div "Close tab" at bounding box center [333, 12] width 7 height 7
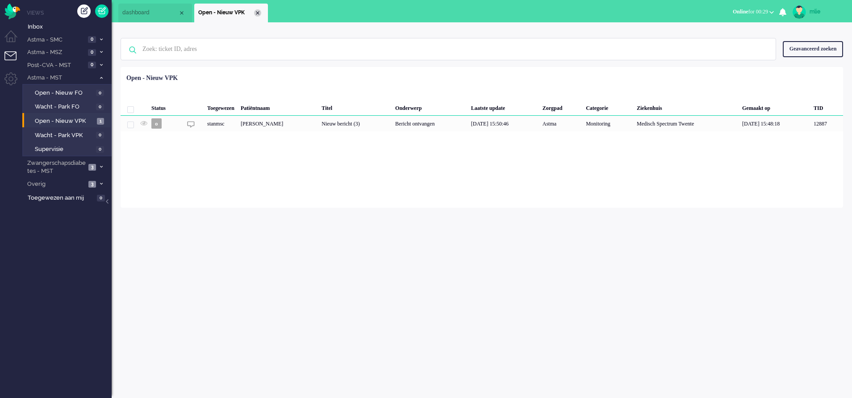
click at [259, 13] on div "Close tab" at bounding box center [257, 12] width 7 height 7
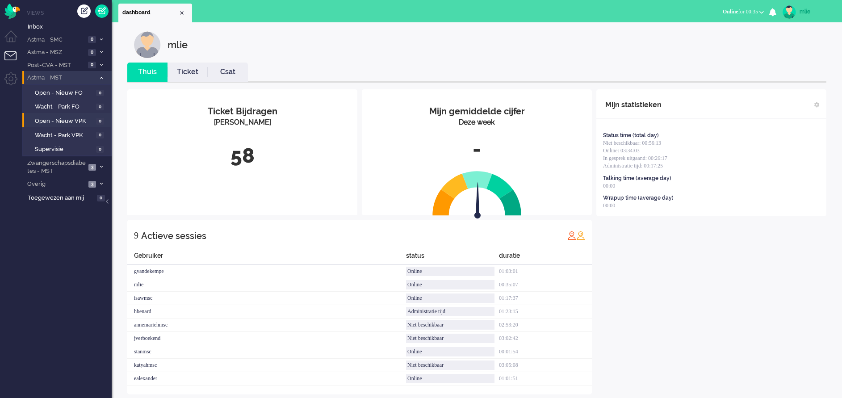
click at [99, 75] on li "Astma - MST 0" at bounding box center [66, 77] width 89 height 13
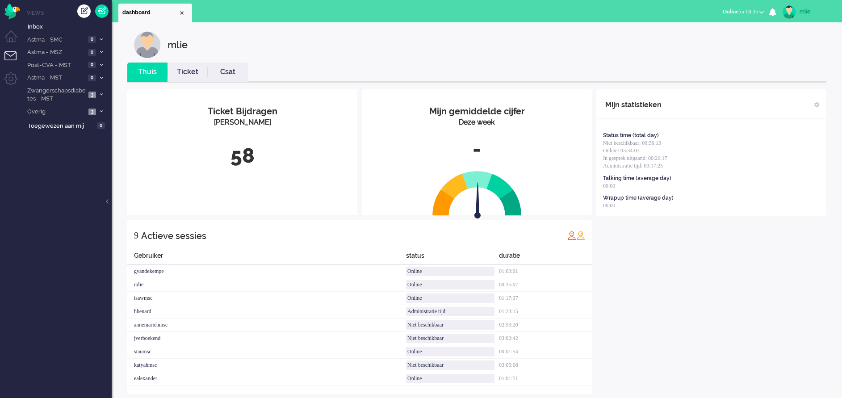
click at [183, 73] on link "Ticket" at bounding box center [187, 72] width 40 height 10
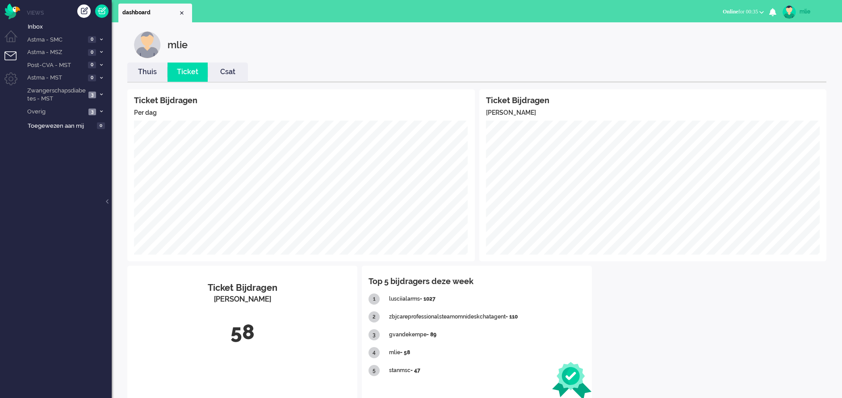
click at [144, 75] on link "Thuis" at bounding box center [147, 72] width 40 height 10
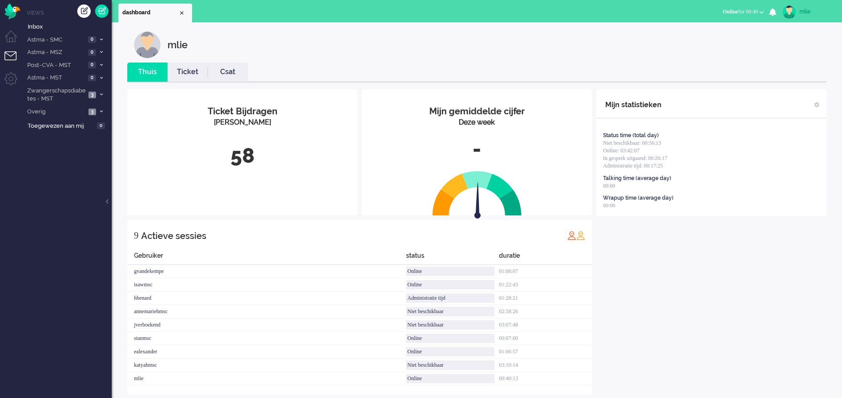
click at [801, 11] on div "mlie" at bounding box center [815, 11] width 33 height 9
click at [786, 69] on link "Uitloggen" at bounding box center [806, 71] width 62 height 9
